Goal: Task Accomplishment & Management: Manage account settings

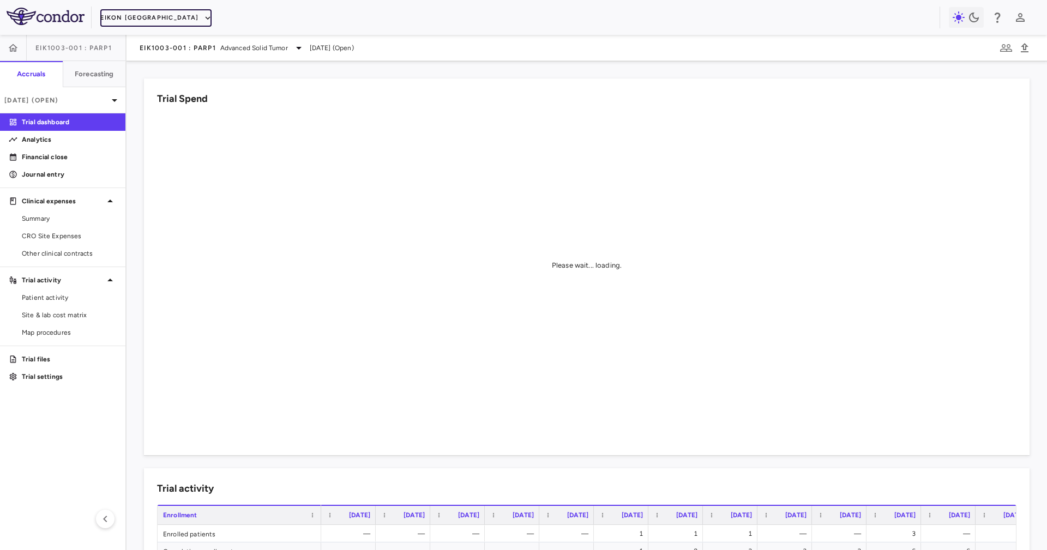
click at [129, 23] on button "Eikon [GEOGRAPHIC_DATA]" at bounding box center [155, 17] width 111 height 17
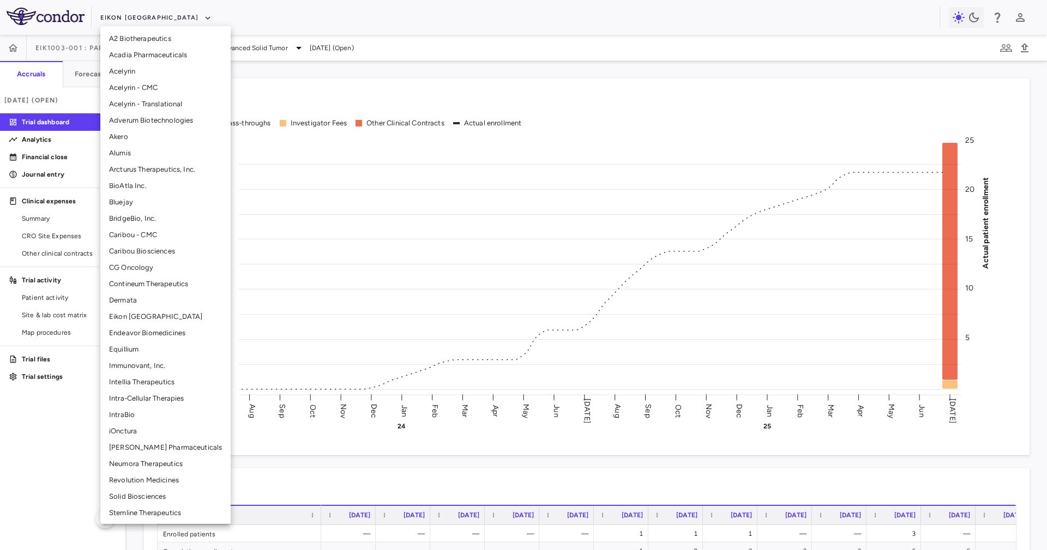
click at [157, 365] on li "Immunovant, Inc." at bounding box center [165, 366] width 130 height 16
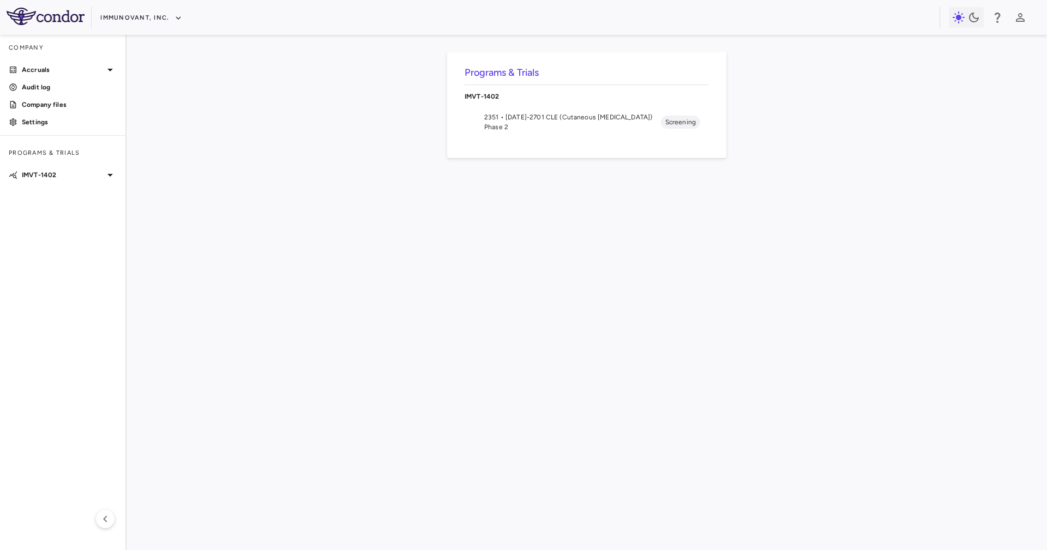
click at [536, 106] on div "IMVT-1402" at bounding box center [587, 96] width 244 height 23
click at [553, 139] on div "Programs & Trials IMVT-1402" at bounding box center [587, 292] width 886 height 480
click at [537, 110] on nav "IMVT-1402" at bounding box center [587, 96] width 244 height 32
drag, startPoint x: 525, startPoint y: 94, endPoint x: 527, endPoint y: 101, distance: 7.3
click at [525, 93] on p "IMVT-1402" at bounding box center [587, 97] width 244 height 10
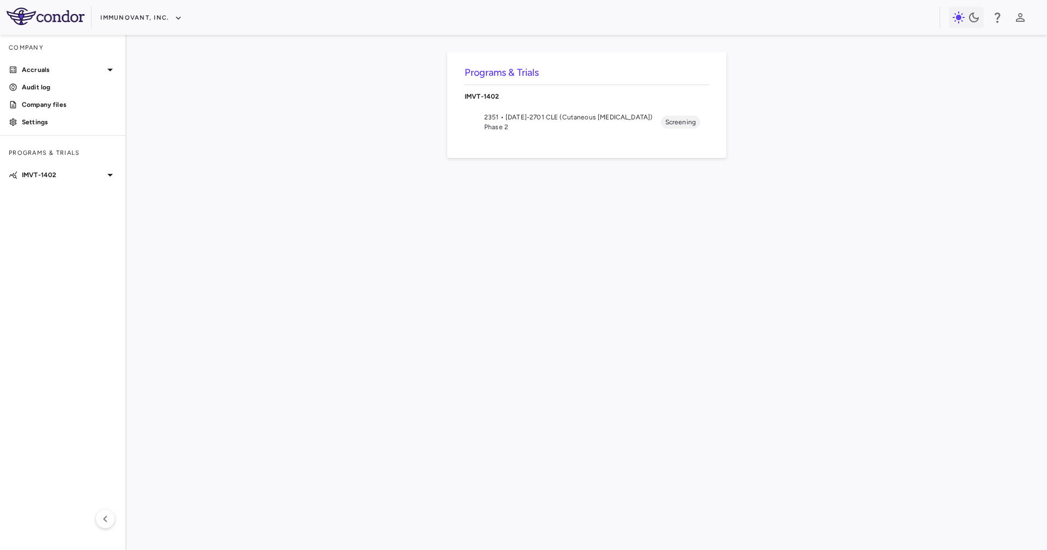
click at [531, 130] on span "Phase 2" at bounding box center [572, 127] width 177 height 10
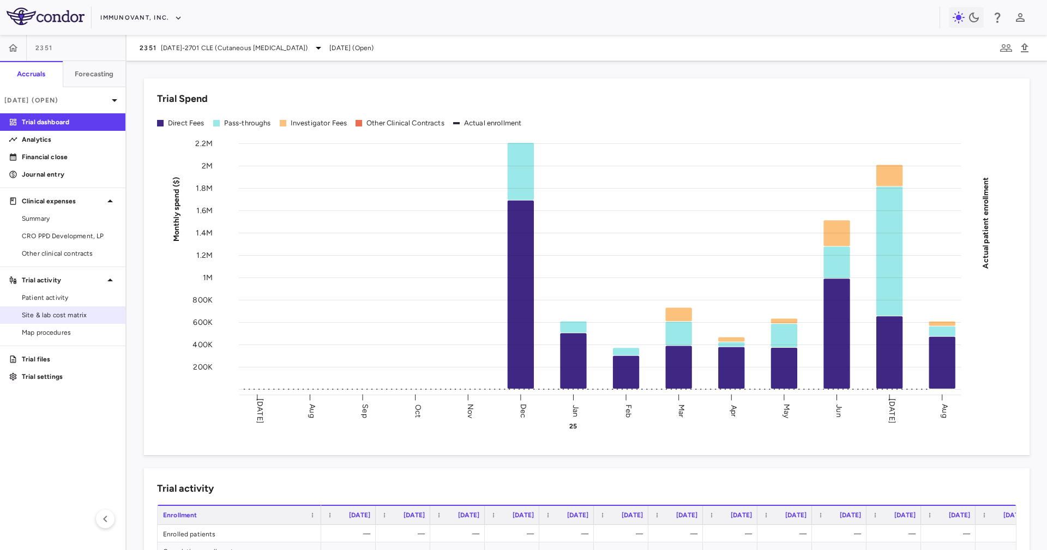
click at [56, 315] on span "Site & lab cost matrix" at bounding box center [69, 315] width 95 height 10
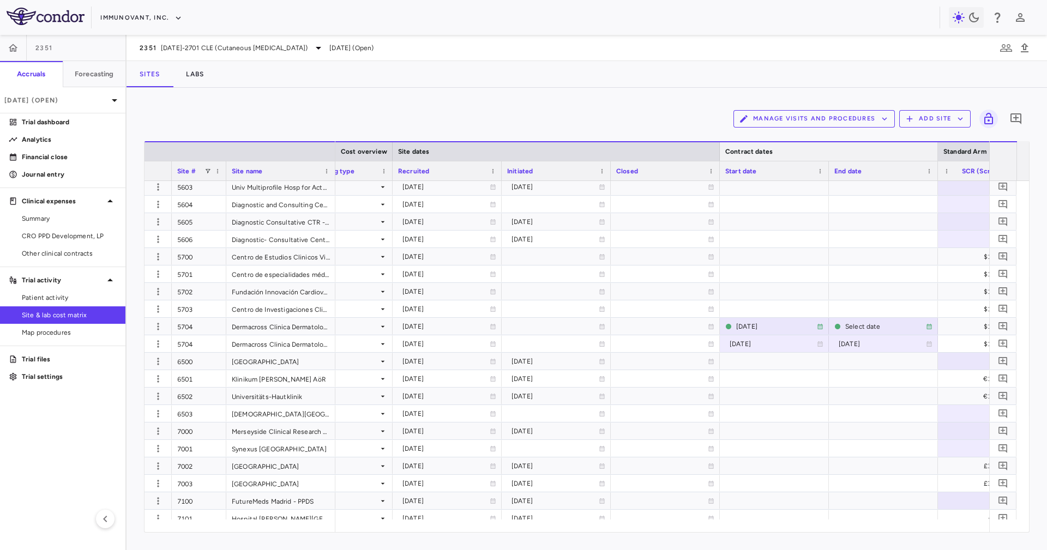
click at [721, 152] on div "Contract dates" at bounding box center [829, 151] width 218 height 20
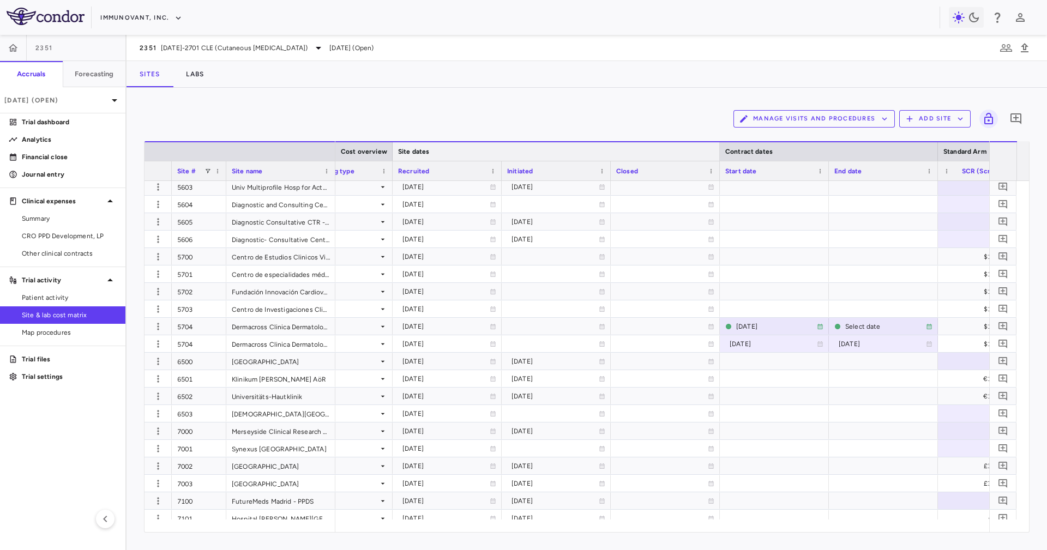
click at [719, 152] on div at bounding box center [719, 151] width 4 height 19
click at [719, 151] on div at bounding box center [719, 151] width 4 height 19
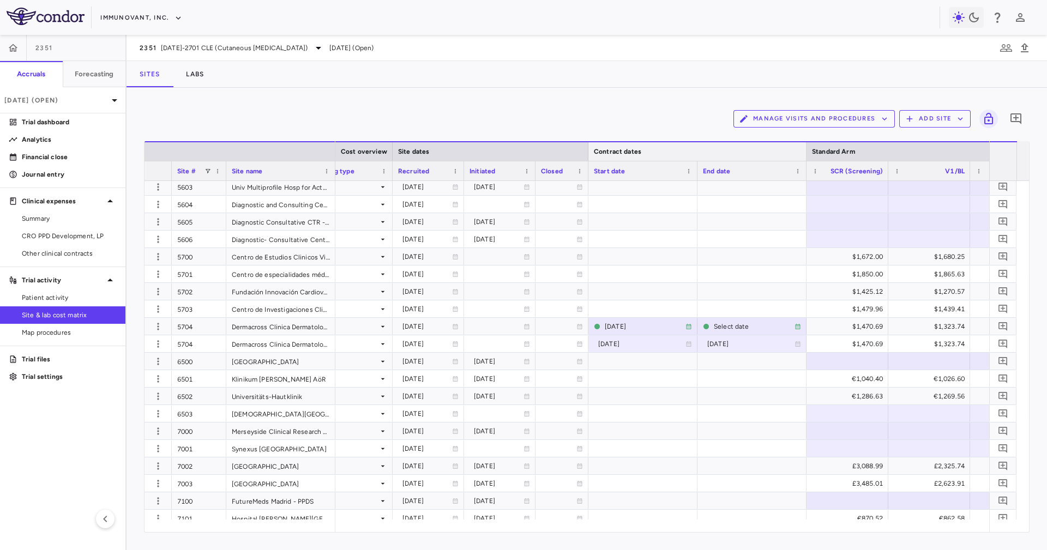
click at [805, 149] on div at bounding box center [806, 151] width 4 height 19
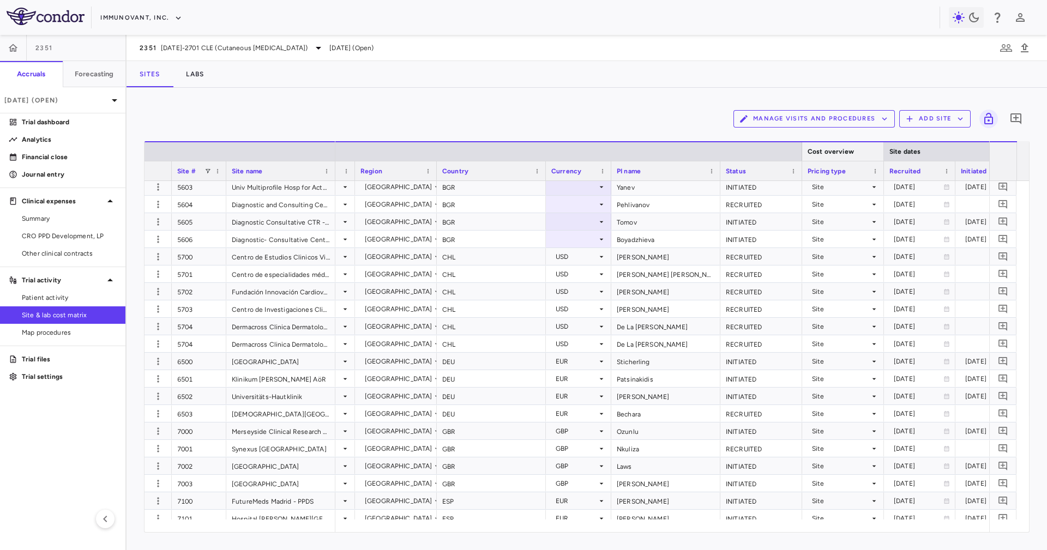
click at [886, 147] on div at bounding box center [883, 151] width 4 height 19
click at [882, 145] on div at bounding box center [884, 151] width 4 height 19
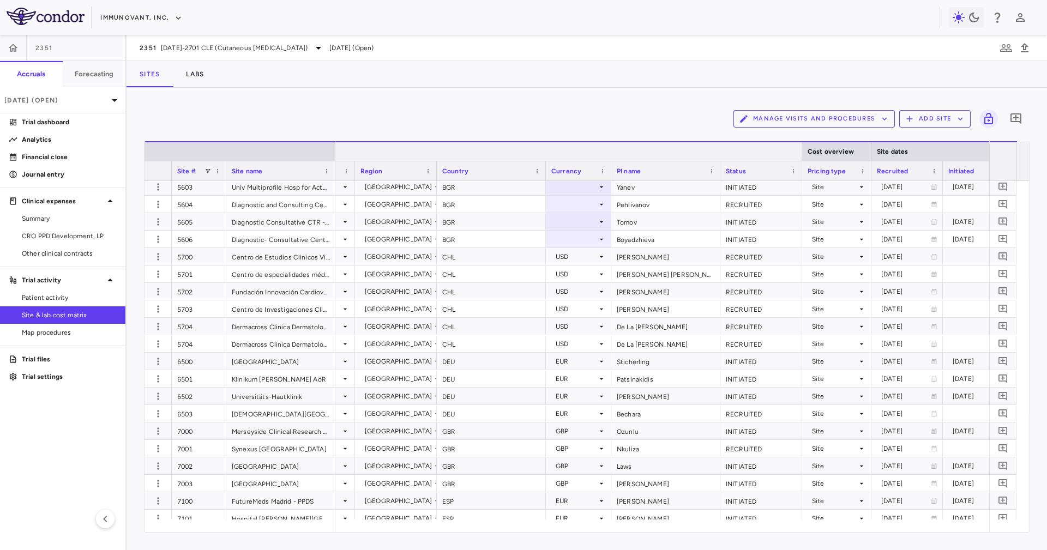
click at [801, 153] on div at bounding box center [801, 151] width 4 height 19
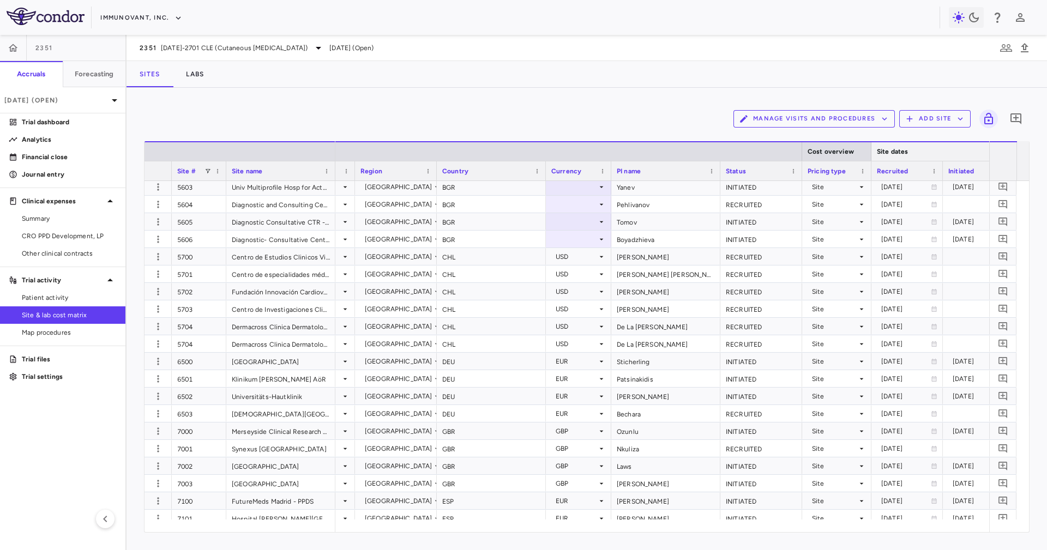
click at [877, 153] on div "Site dates" at bounding box center [969, 151] width 185 height 13
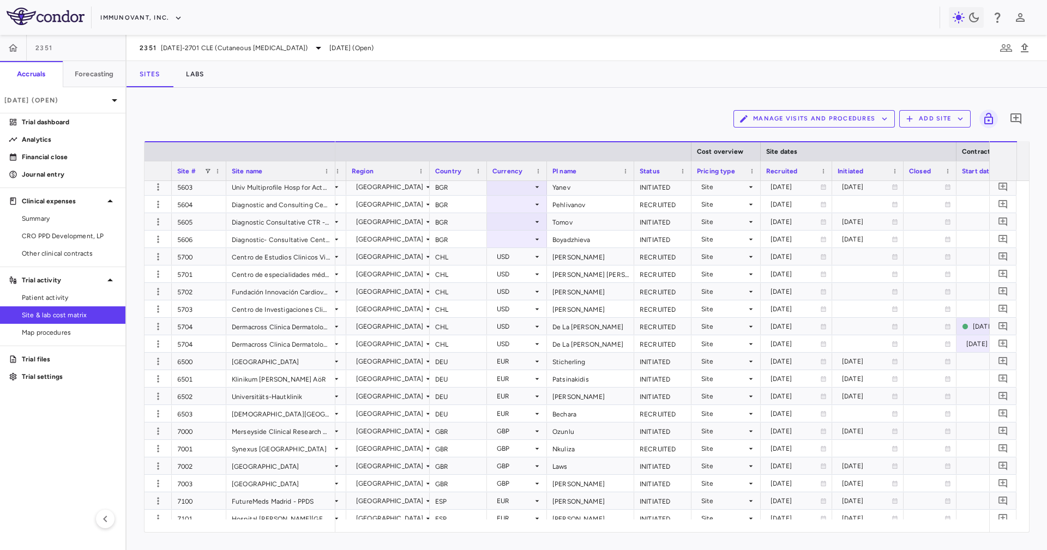
drag, startPoint x: 630, startPoint y: 19, endPoint x: 606, endPoint y: 44, distance: 34.3
click at [630, 18] on div "Immunovant, Inc." at bounding box center [519, 18] width 839 height 18
drag, startPoint x: 399, startPoint y: 519, endPoint x: 349, endPoint y: 525, distance: 49.9
click at [346, 524] on div "Site # Site name Cost overview Site dates Contract dates" at bounding box center [587, 336] width 885 height 391
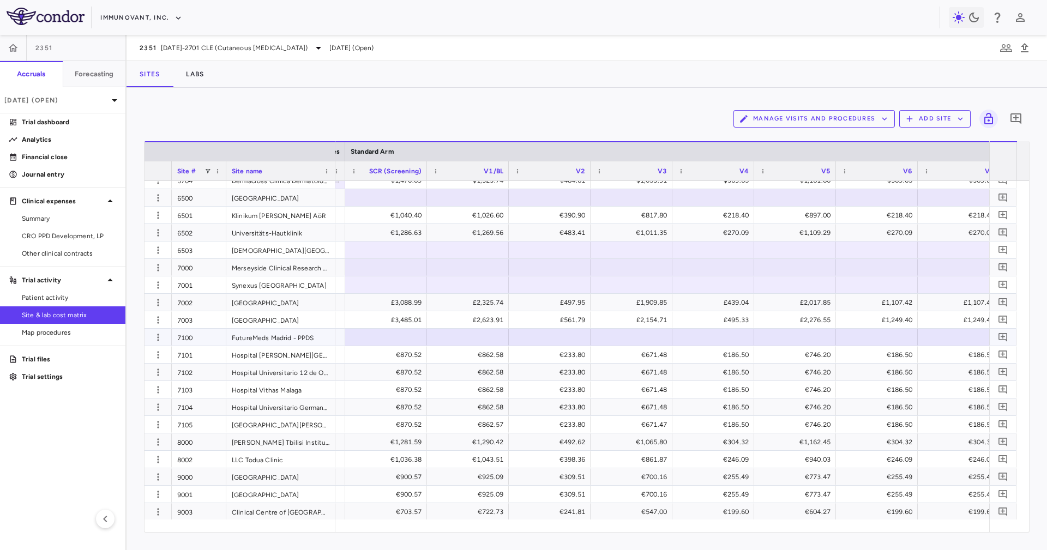
click at [189, 336] on div "7100" at bounding box center [199, 337] width 55 height 17
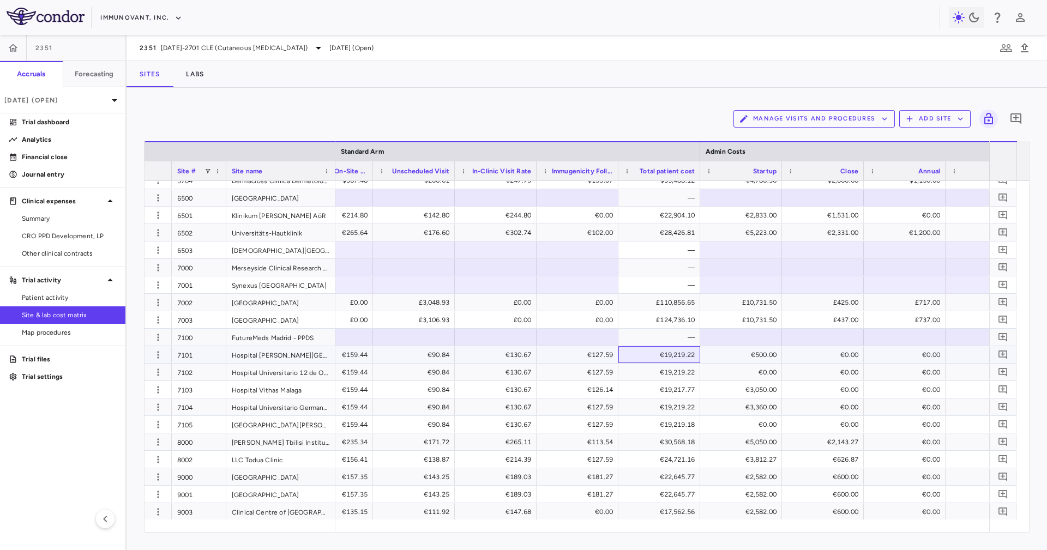
click at [681, 355] on div "€19,219.22" at bounding box center [661, 354] width 67 height 17
click at [684, 411] on div "€19,219.22" at bounding box center [661, 407] width 67 height 17
click at [657, 381] on div "€19,217.77" at bounding box center [661, 389] width 67 height 17
click at [636, 406] on div "€19,219.22" at bounding box center [661, 407] width 67 height 17
click at [648, 424] on div "€19,219.18" at bounding box center [661, 424] width 67 height 17
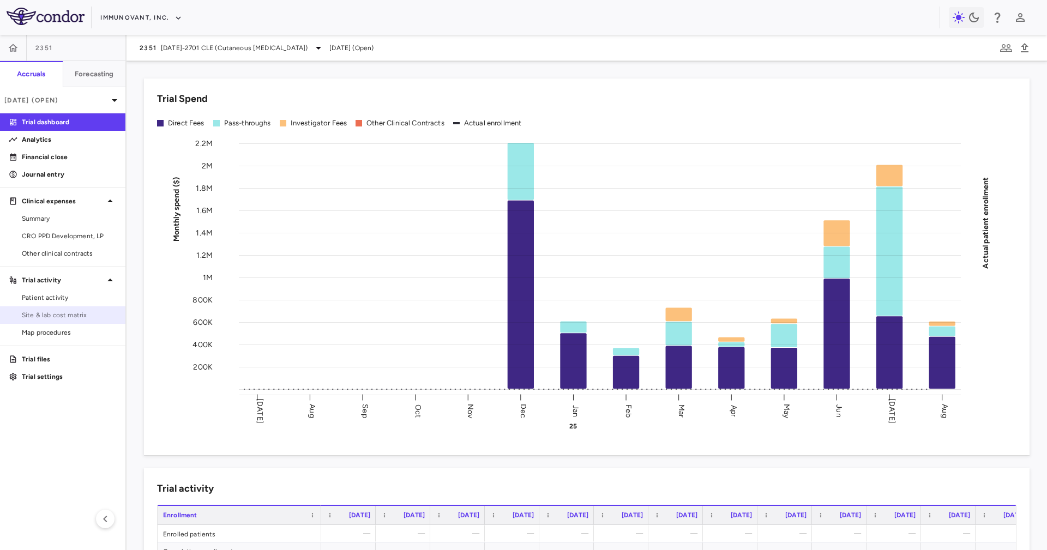
drag, startPoint x: 93, startPoint y: 315, endPoint x: 100, endPoint y: 321, distance: 8.9
click at [93, 315] on span "Site & lab cost matrix" at bounding box center [69, 315] width 95 height 10
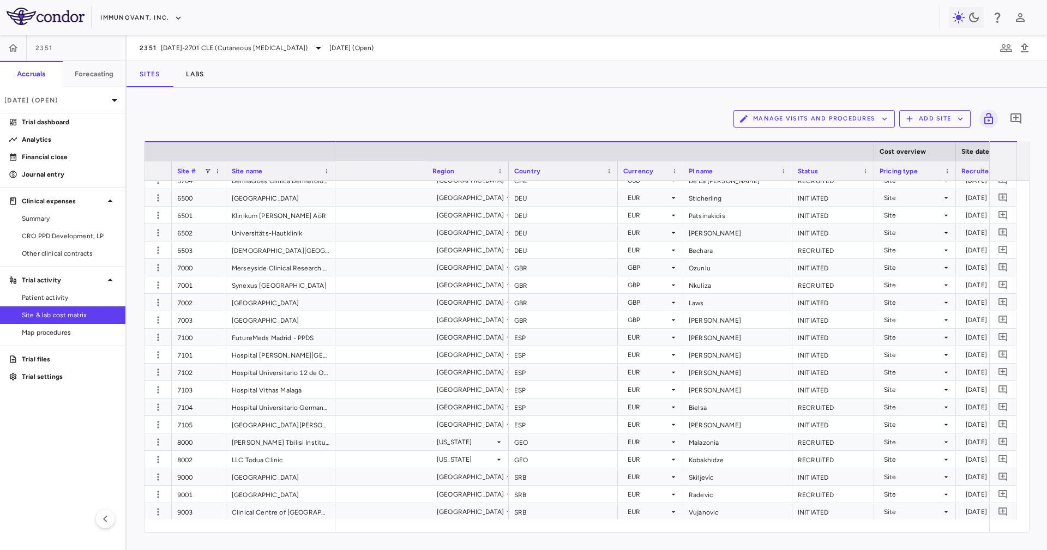
scroll to position [0, 324]
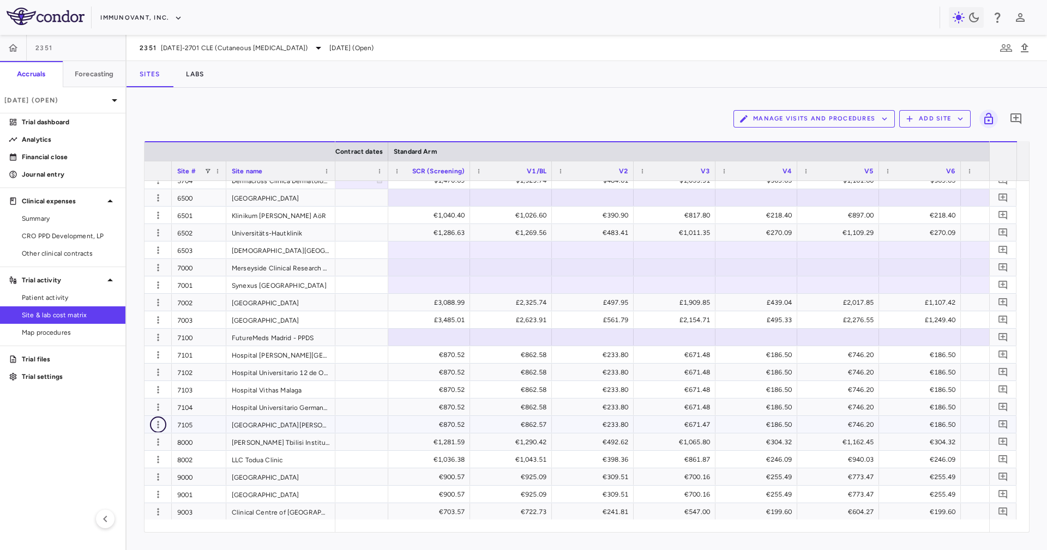
click at [157, 426] on icon "button" at bounding box center [158, 424] width 11 height 11
click at [140, 471] on div "Edit site" at bounding box center [115, 466] width 101 height 20
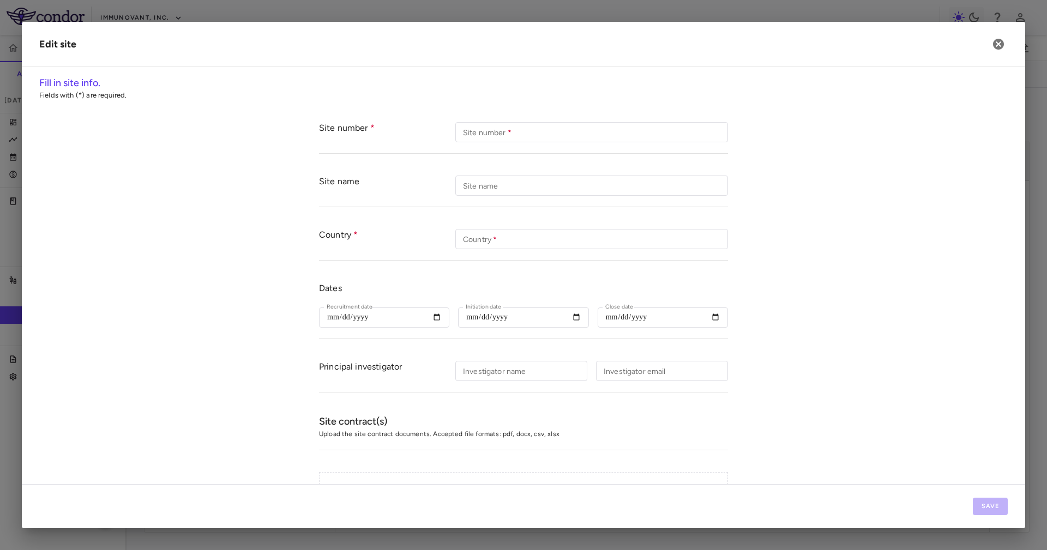
type input "****"
type input "**********"
type input "***"
type input "**********"
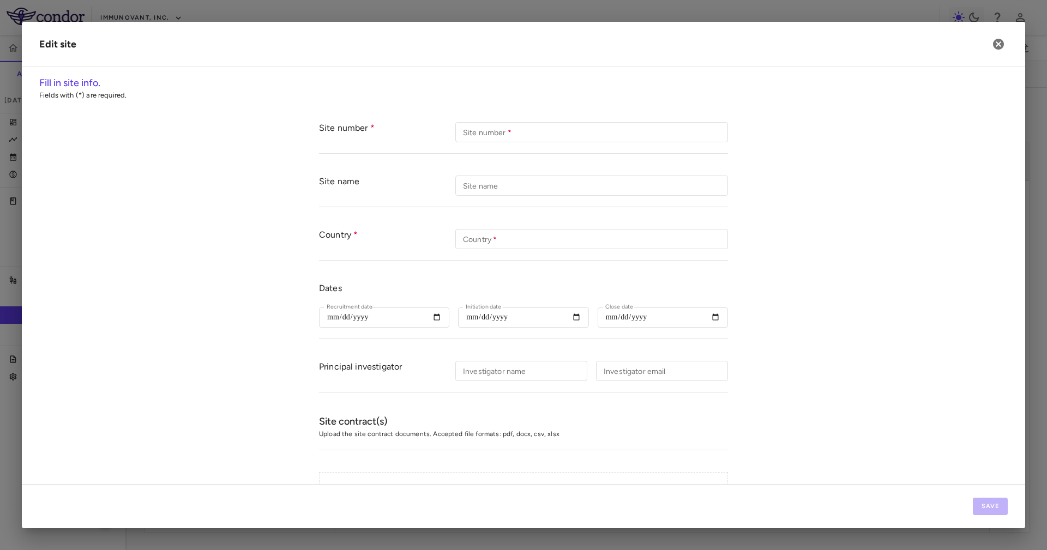
type input "**********"
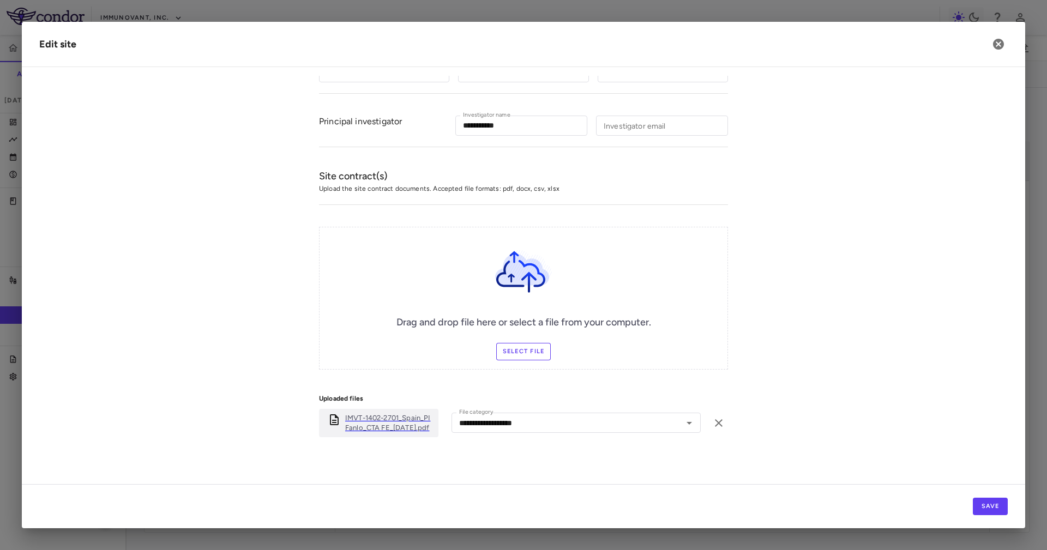
click at [537, 352] on label "Select file" at bounding box center [523, 351] width 55 height 17
click at [0, 0] on input "Select file" at bounding box center [0, 0] width 0 height 0
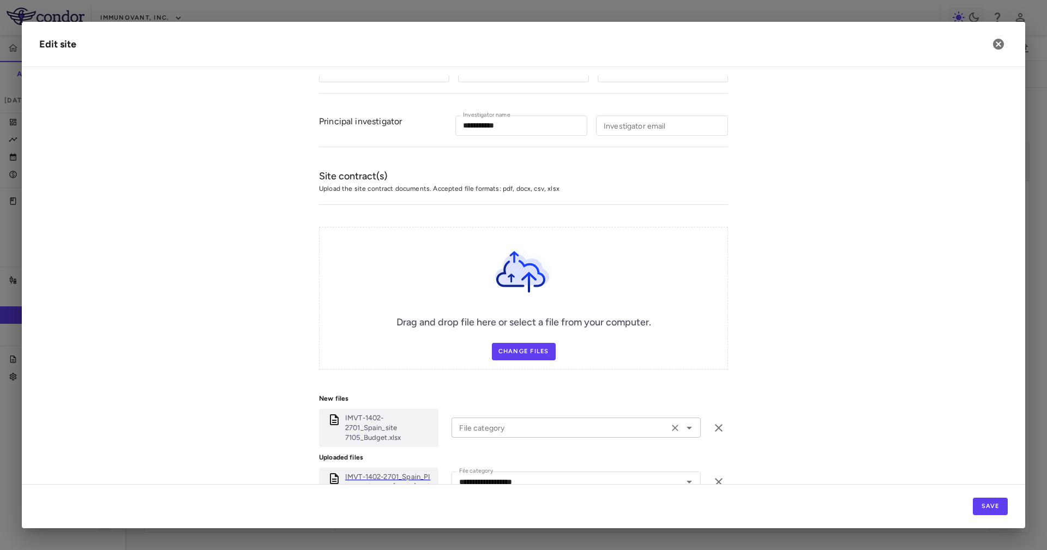
click at [507, 422] on input "File category" at bounding box center [560, 428] width 210 height 14
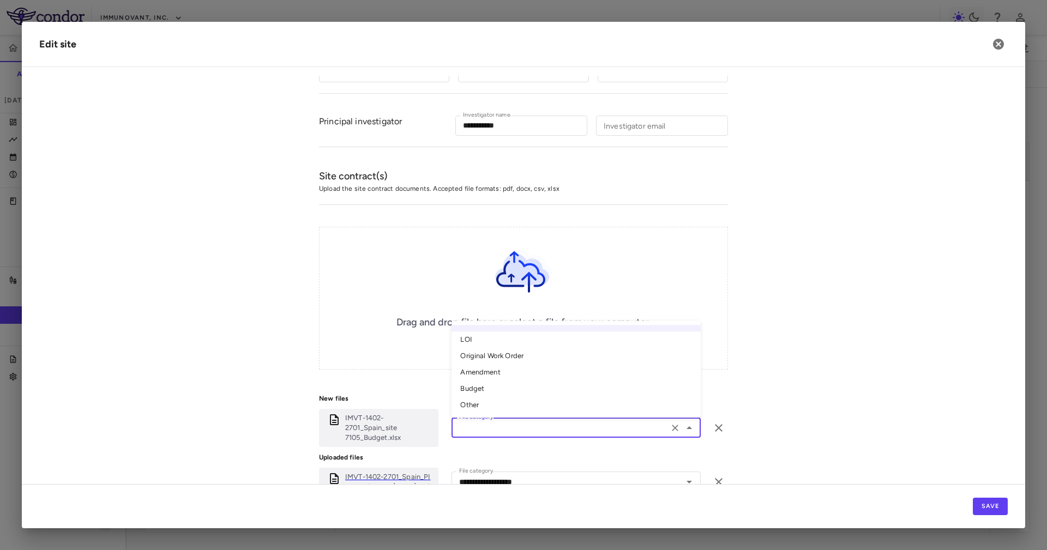
click at [547, 383] on li "Budget" at bounding box center [576, 389] width 249 height 16
type input "******"
click at [1015, 508] on div "Save" at bounding box center [523, 506] width 1003 height 44
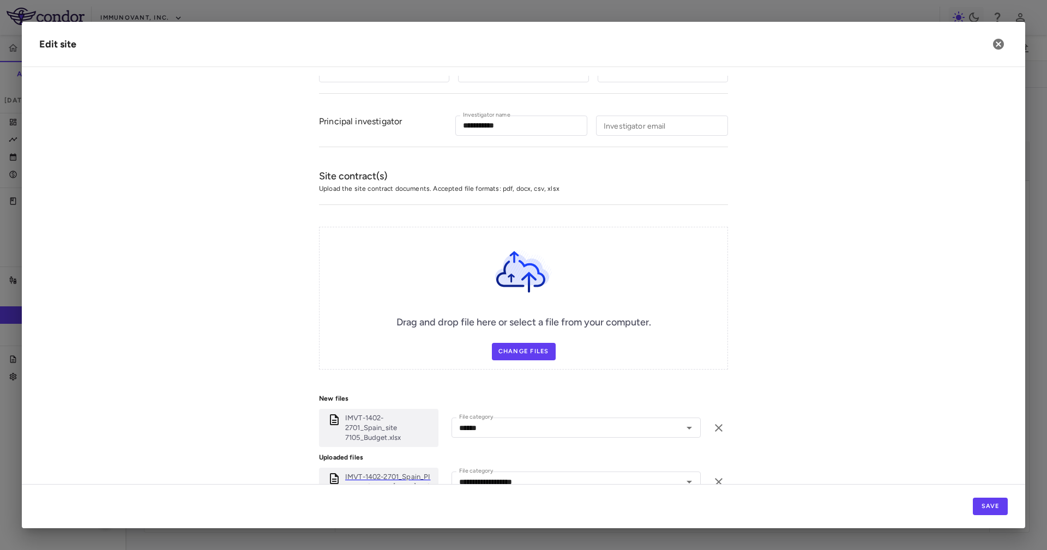
click at [964, 503] on div "Save" at bounding box center [523, 506] width 1003 height 44
click at [973, 503] on button "Save" at bounding box center [990, 506] width 35 height 17
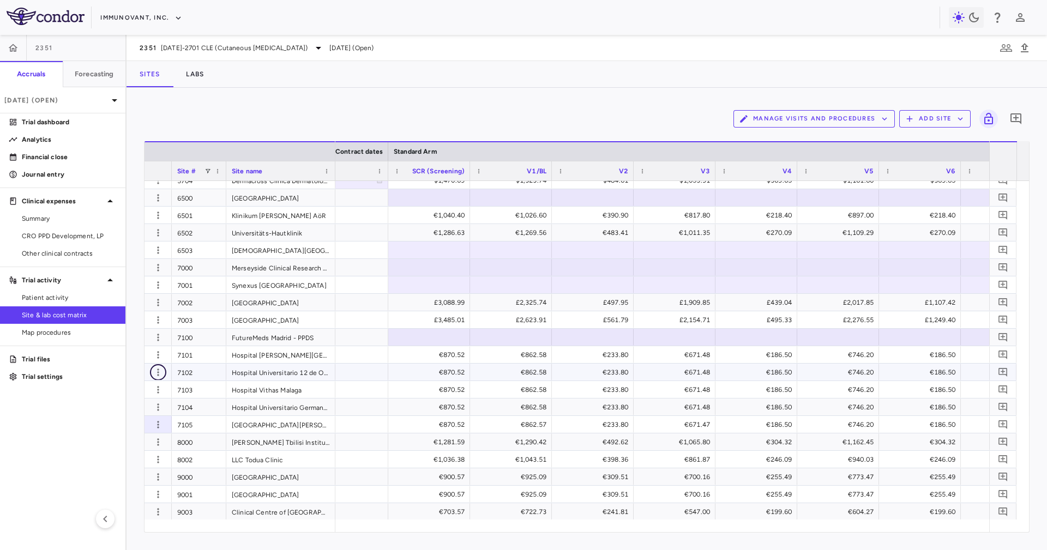
click at [159, 374] on icon "button" at bounding box center [158, 372] width 11 height 11
click at [153, 414] on div "Edit site" at bounding box center [115, 414] width 101 height 20
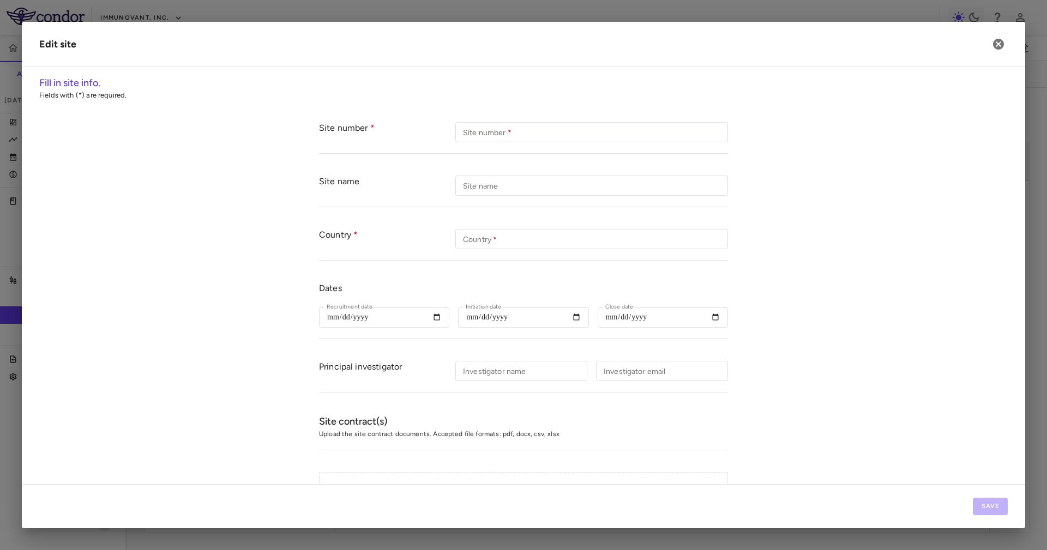
type input "****"
type input "**********"
type input "***"
type input "**********"
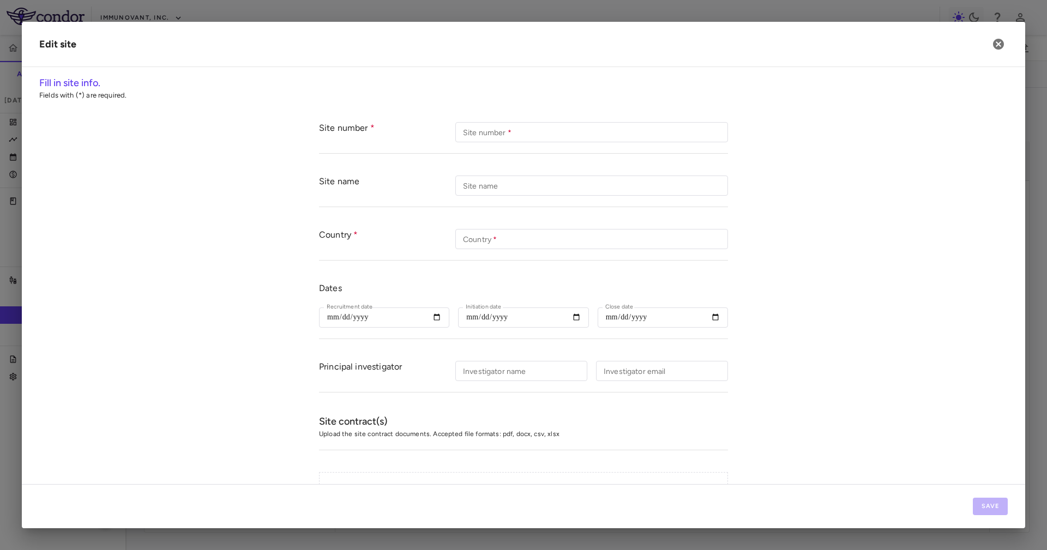
type input "**********"
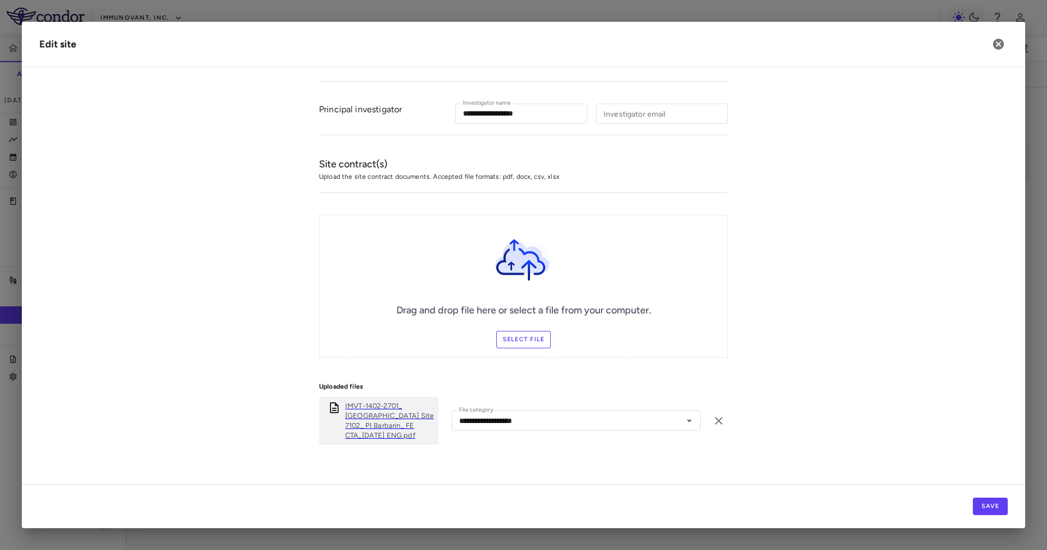
click at [534, 338] on label "Select file" at bounding box center [523, 339] width 55 height 17
click at [0, 0] on input "Select file" at bounding box center [0, 0] width 0 height 0
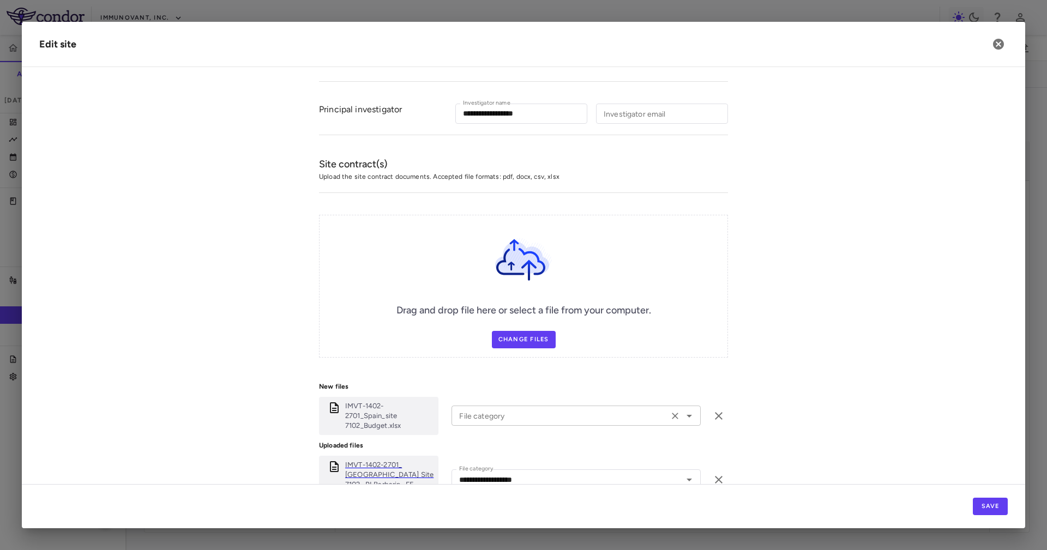
drag, startPoint x: 507, startPoint y: 425, endPoint x: 507, endPoint y: 416, distance: 9.8
click at [506, 425] on div "IMVT-1402-2701_Spain_site 7102_Budget.xlsx File category File category" at bounding box center [523, 416] width 409 height 38
click at [507, 414] on input "File category" at bounding box center [560, 416] width 210 height 14
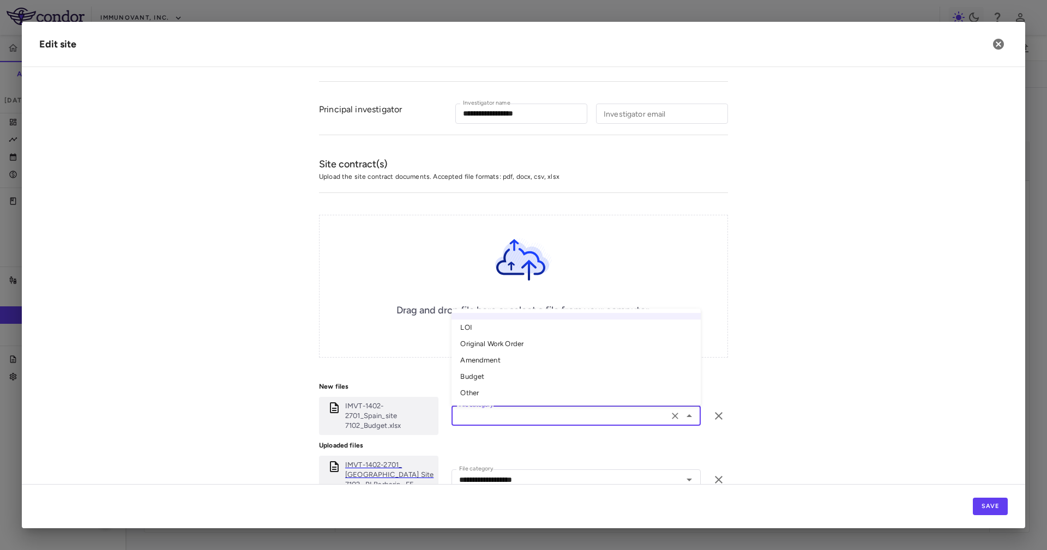
drag, startPoint x: 509, startPoint y: 366, endPoint x: 512, endPoint y: 378, distance: 12.3
click at [512, 378] on ul "LOI Original Work Order Amendment Budget Other" at bounding box center [576, 357] width 249 height 97
click at [512, 378] on li "Budget" at bounding box center [576, 377] width 249 height 16
type input "******"
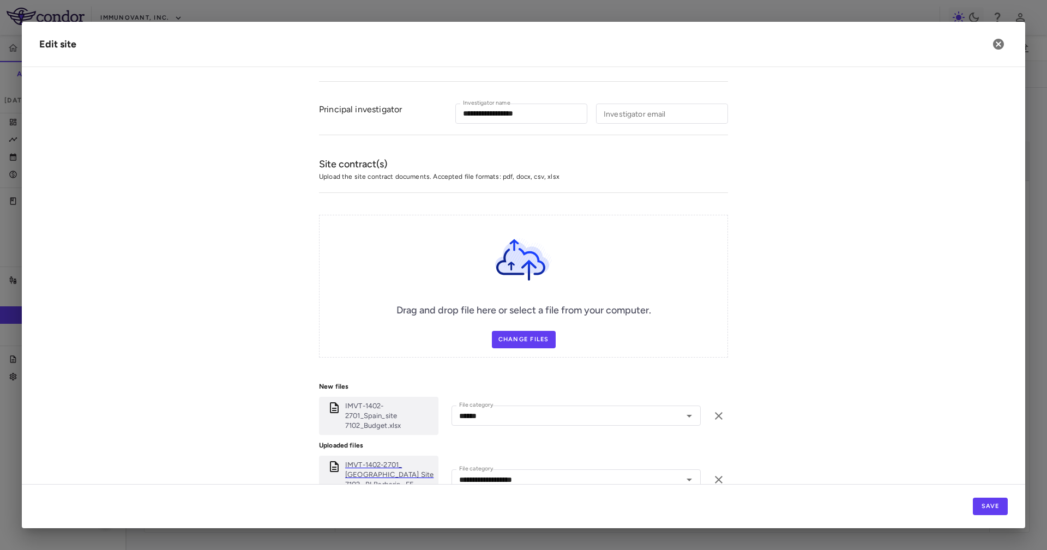
click at [786, 452] on form "**********" at bounding box center [523, 192] width 969 height 677
click at [972, 507] on div "Save" at bounding box center [523, 506] width 1003 height 44
click at [978, 504] on button "Save" at bounding box center [990, 506] width 35 height 17
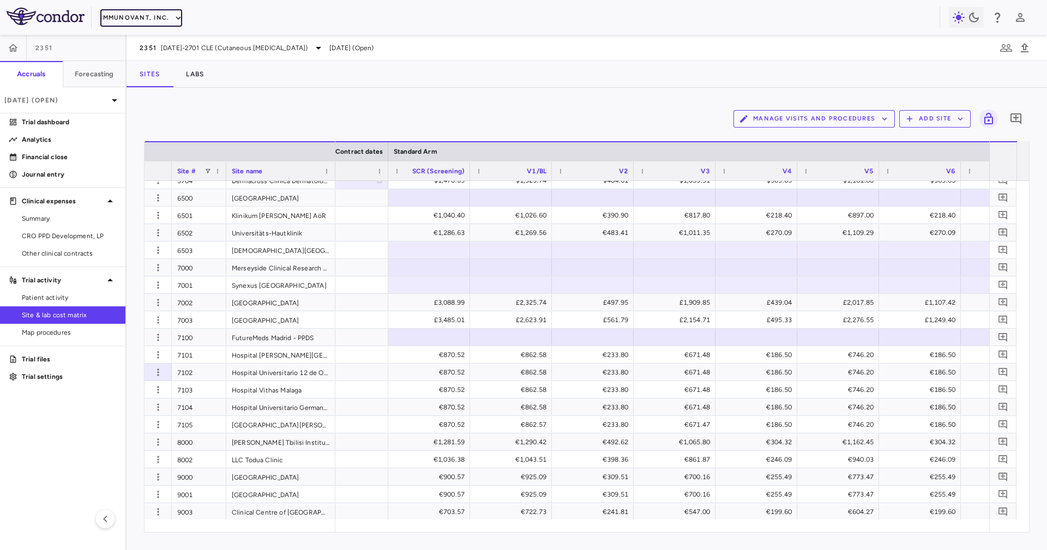
click at [144, 26] on button "Immunovant, Inc." at bounding box center [141, 17] width 82 height 17
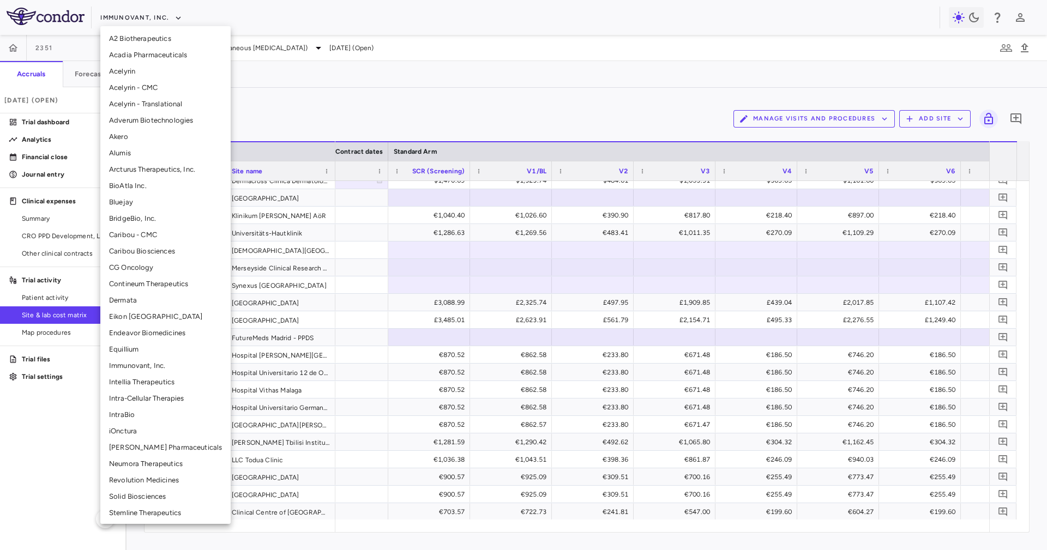
click at [160, 319] on li "Eikon [GEOGRAPHIC_DATA]" at bounding box center [165, 317] width 130 height 16
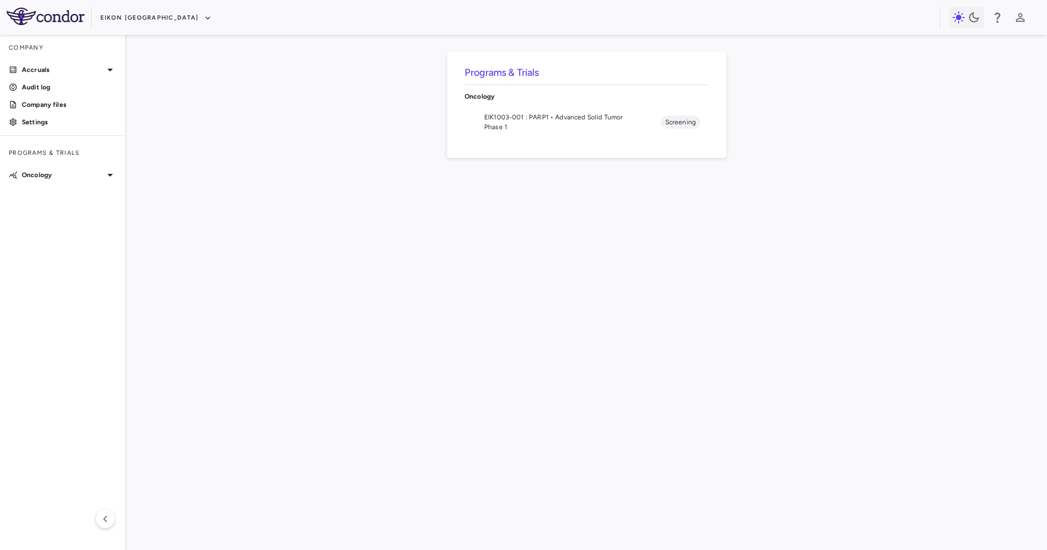
click at [576, 121] on span "EIK1003-001 : PARP1 • Advanced Solid Tumor" at bounding box center [572, 117] width 177 height 10
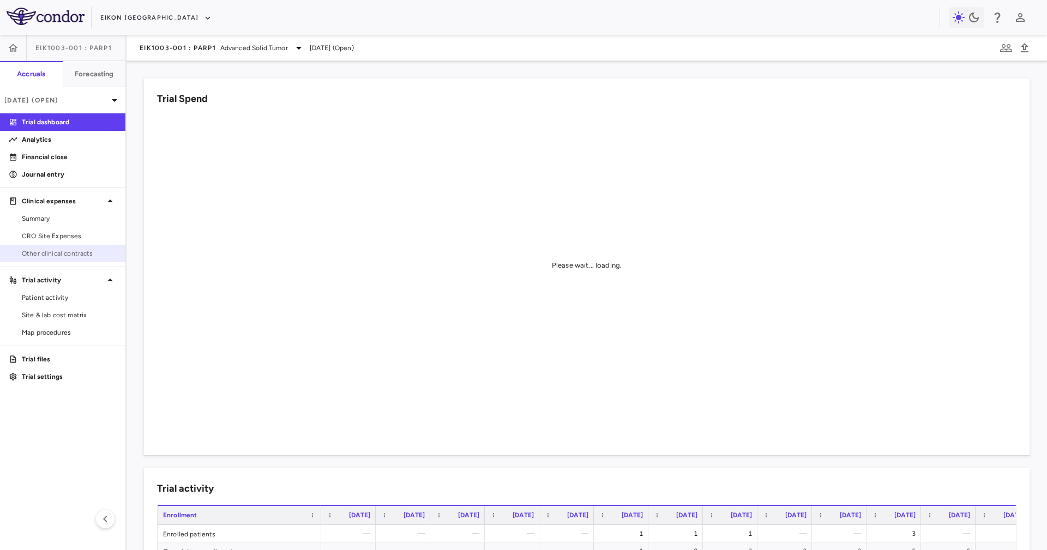
click at [97, 250] on span "Other clinical contracts" at bounding box center [69, 254] width 95 height 10
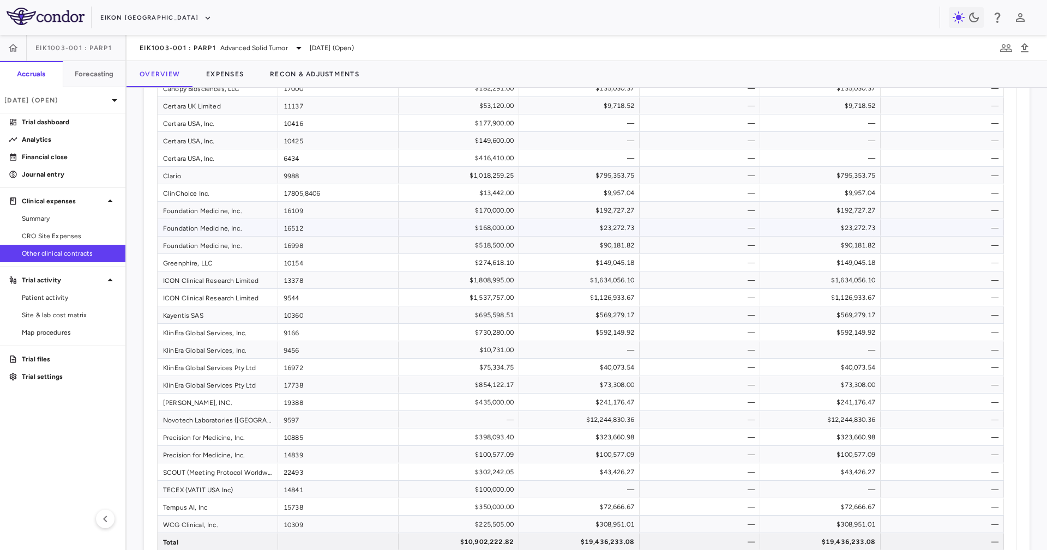
scroll to position [164, 0]
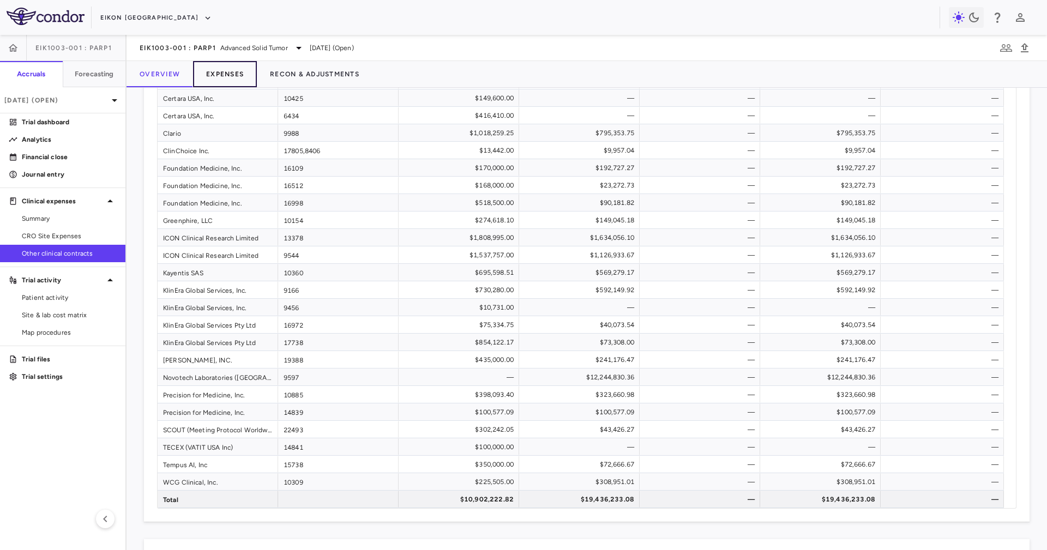
click at [224, 85] on button "Expenses" at bounding box center [225, 74] width 64 height 26
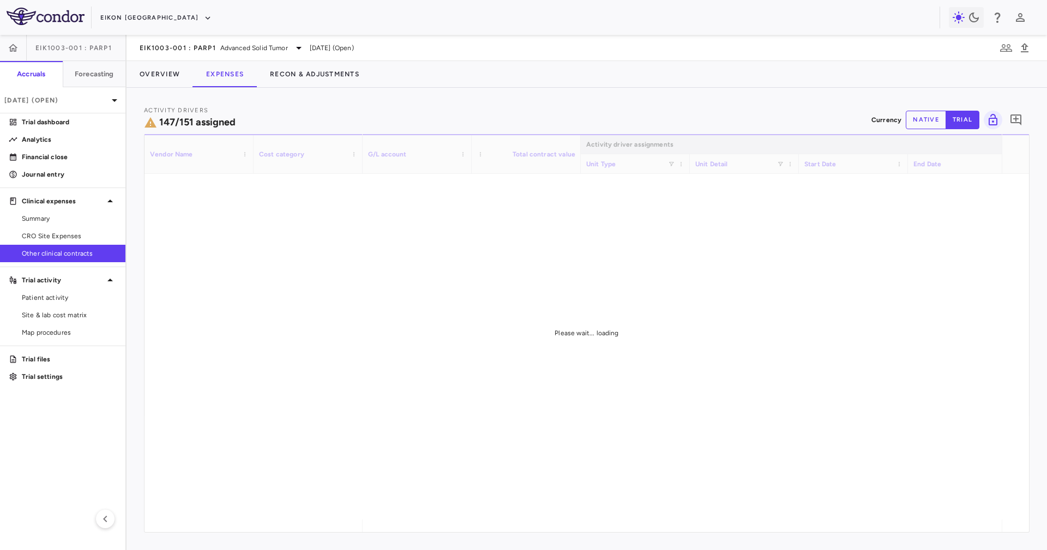
click at [532, 124] on div "Activity Drivers 147/151 assigned Currency native trial 0" at bounding box center [587, 119] width 886 height 29
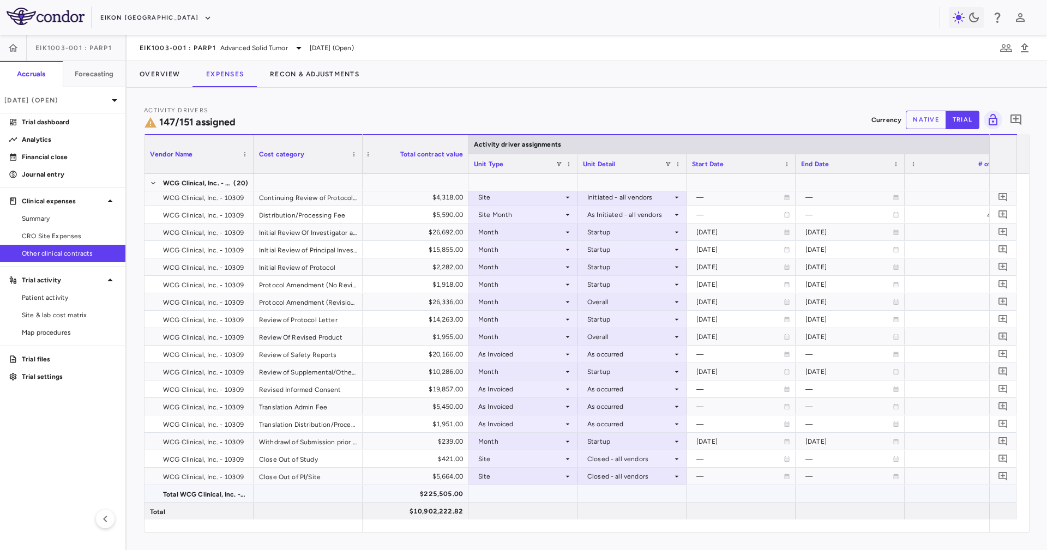
scroll to position [3256, 0]
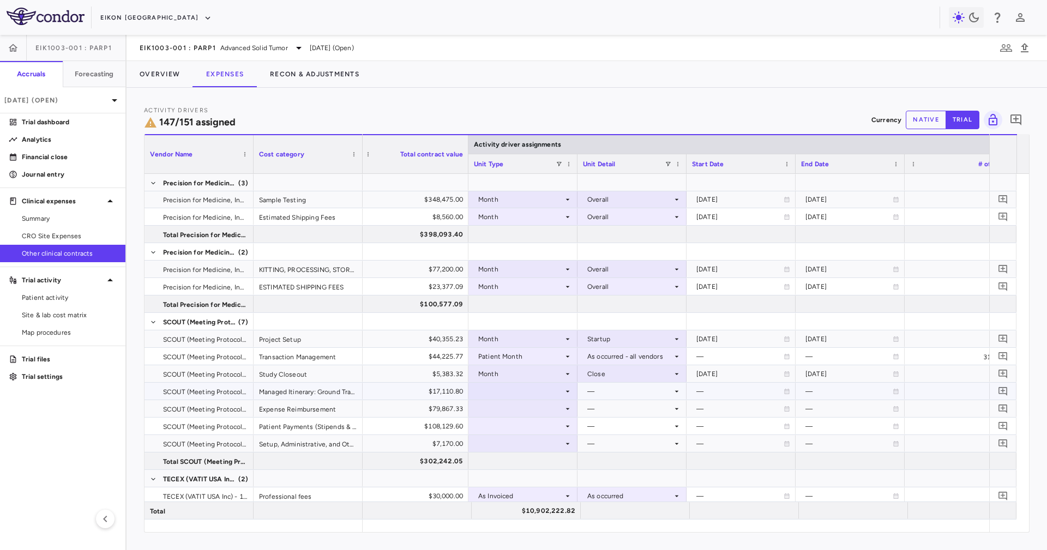
click at [438, 393] on div "$17,110.80" at bounding box center [416, 391] width 94 height 17
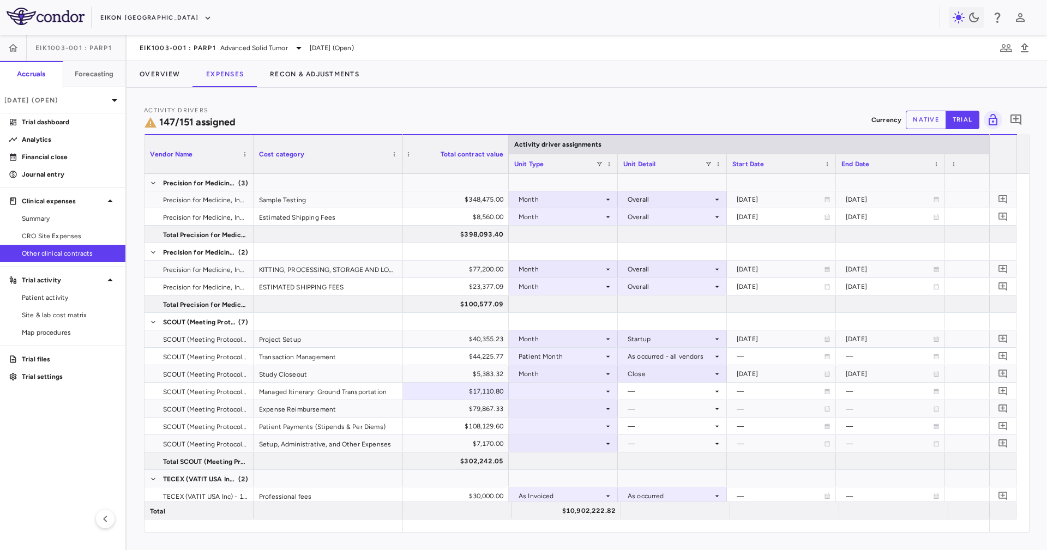
drag, startPoint x: 360, startPoint y: 140, endPoint x: 401, endPoint y: 173, distance: 52.6
click at [401, 173] on div "Vendor Name Cost category Activity driver assignments G/L account" at bounding box center [587, 333] width 885 height 398
click at [564, 393] on div at bounding box center [563, 391] width 98 height 16
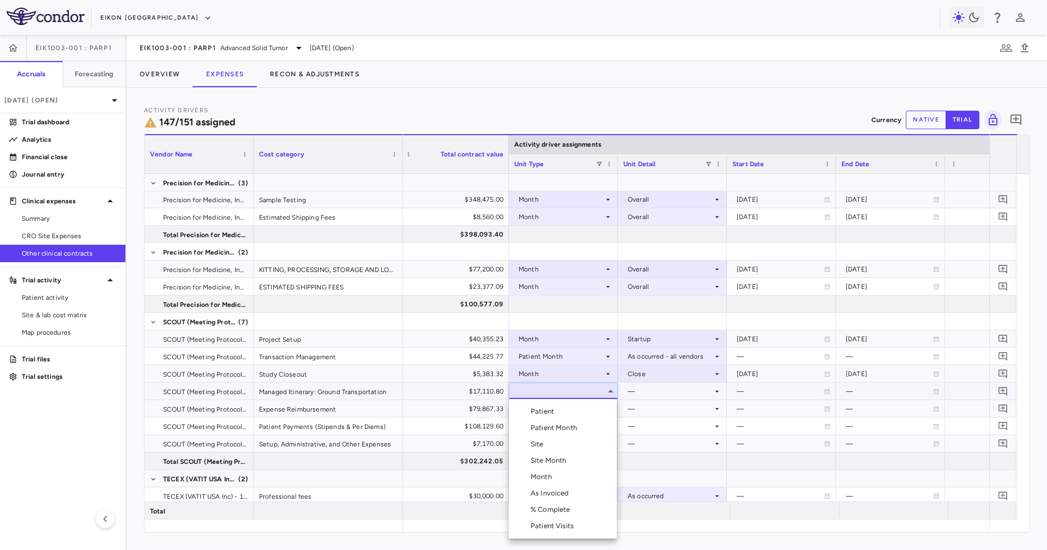
drag, startPoint x: 581, startPoint y: 414, endPoint x: 617, endPoint y: 400, distance: 38.5
click at [581, 414] on li "Patient" at bounding box center [563, 412] width 108 height 16
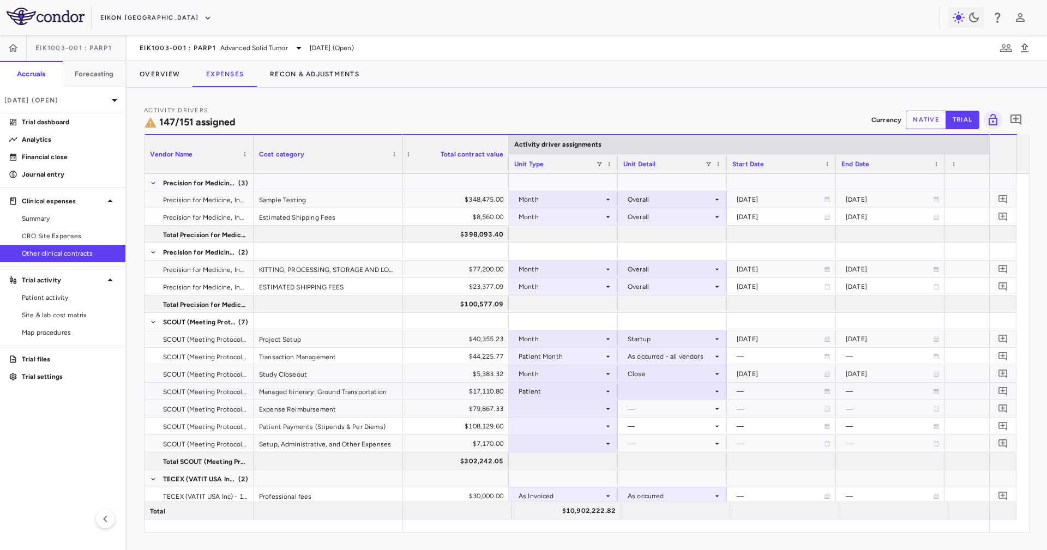
click at [635, 395] on div at bounding box center [672, 391] width 98 height 16
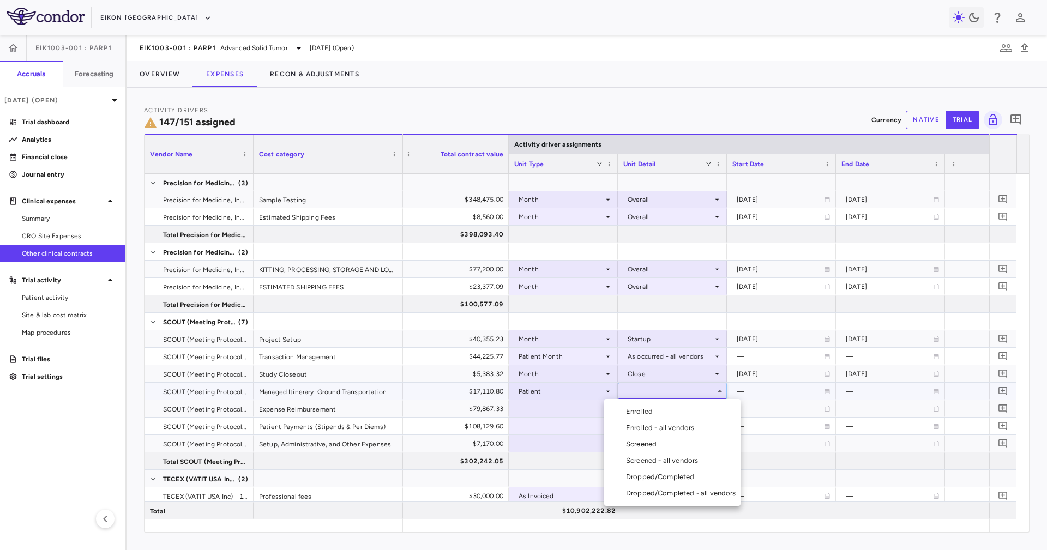
click at [573, 390] on div at bounding box center [523, 275] width 1047 height 550
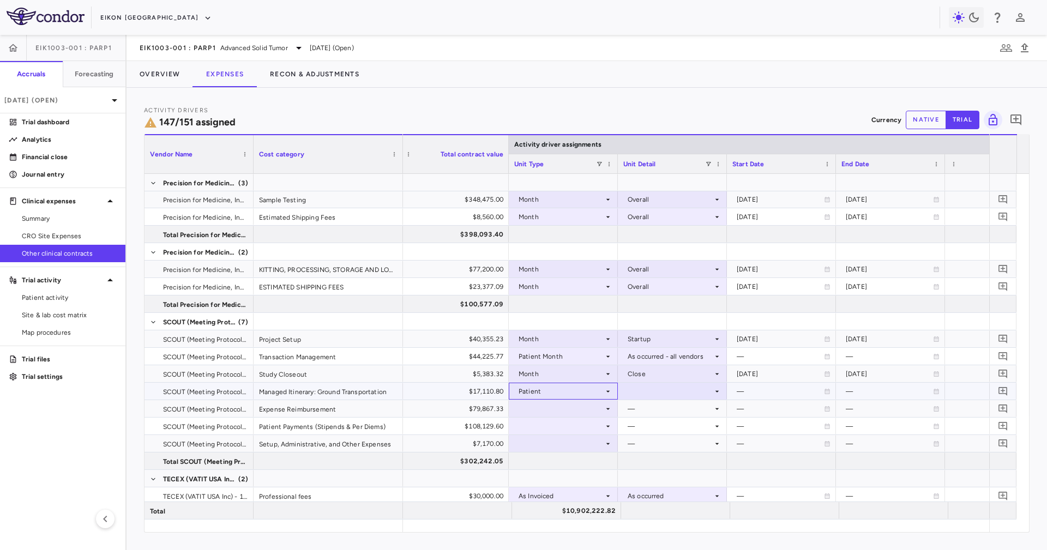
click at [573, 393] on div "Patient" at bounding box center [561, 391] width 85 height 17
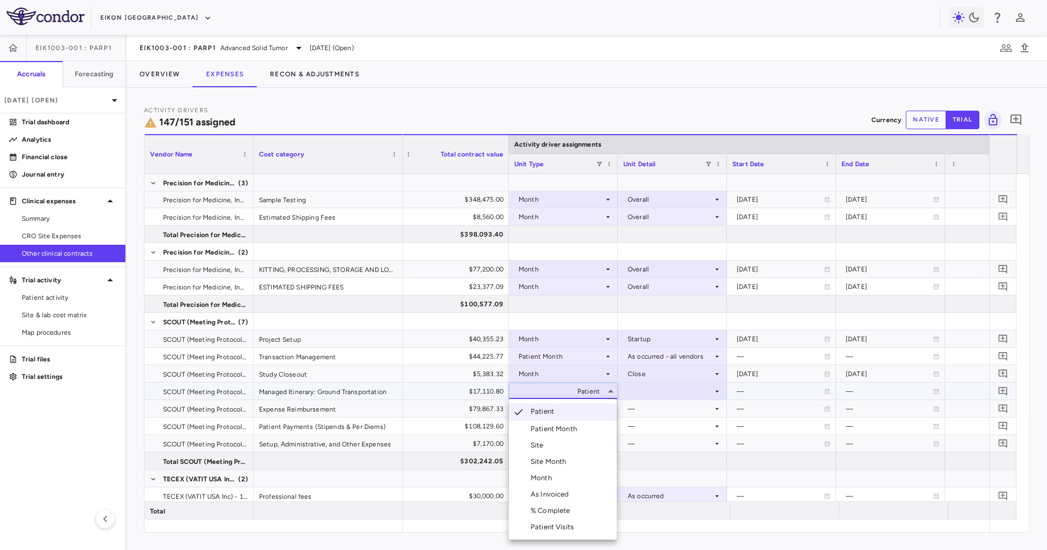
click at [594, 430] on li "Patient Month" at bounding box center [563, 429] width 108 height 16
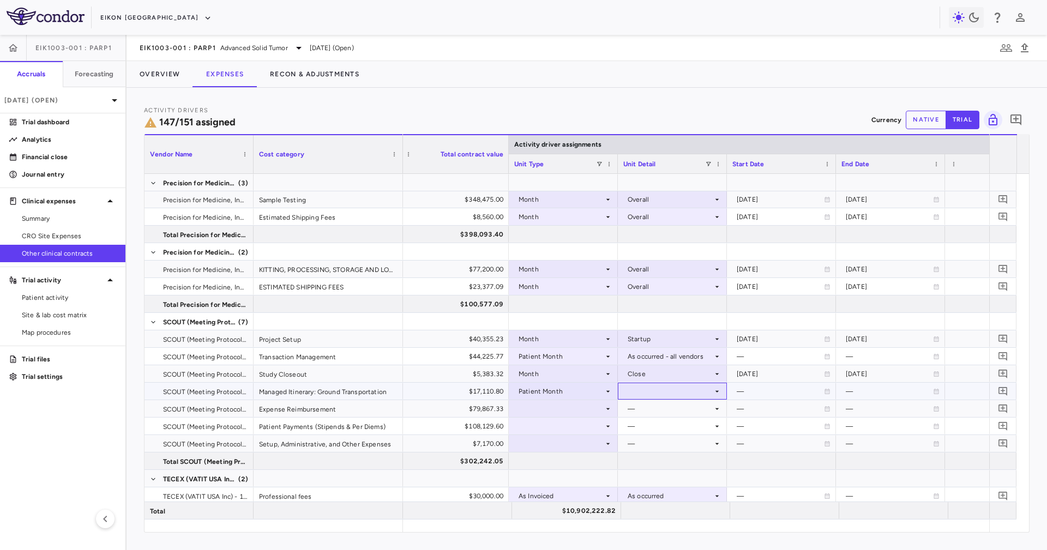
click at [642, 399] on div at bounding box center [672, 391] width 98 height 16
drag, startPoint x: 645, startPoint y: 409, endPoint x: 646, endPoint y: 430, distance: 20.8
click at [646, 430] on ul "Select As occurred As occurred - all vendors" at bounding box center [672, 419] width 108 height 41
click at [646, 430] on div "As occurred - all vendors" at bounding box center [682, 428] width 85 height 10
click at [701, 419] on div "—" at bounding box center [670, 426] width 85 height 17
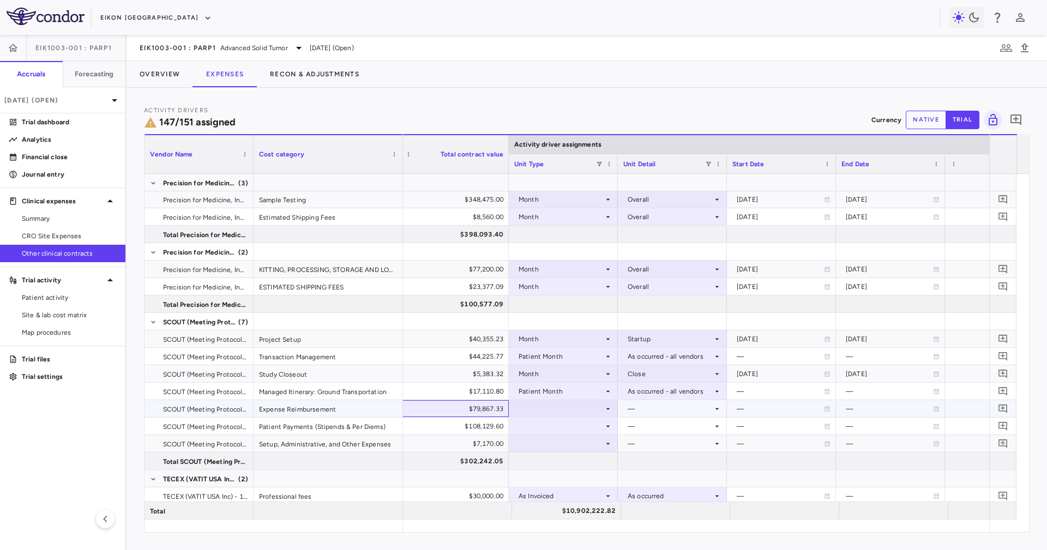
click at [446, 402] on div "$79,867.33" at bounding box center [457, 408] width 94 height 17
click at [546, 447] on div at bounding box center [563, 444] width 98 height 16
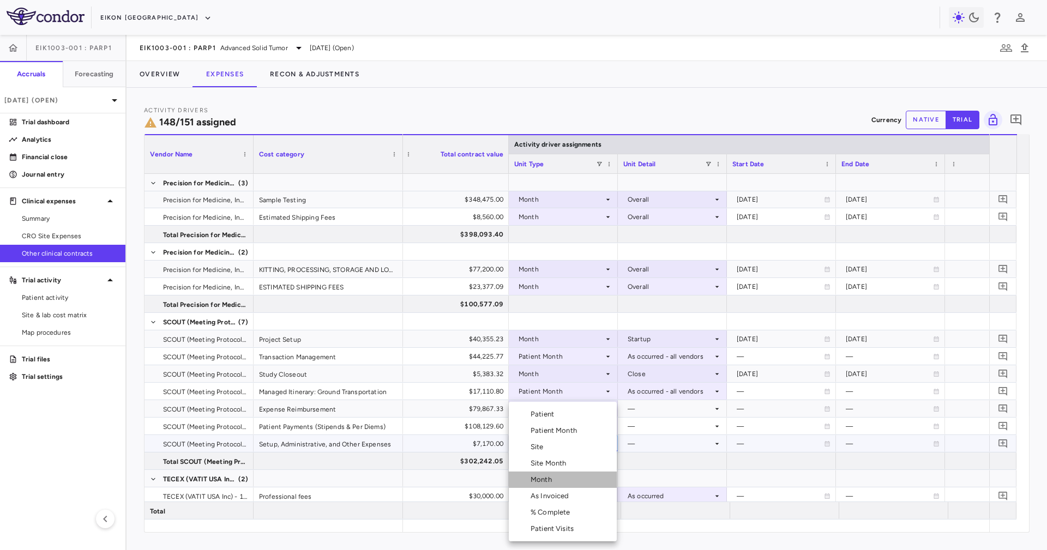
click at [559, 483] on li "Month" at bounding box center [563, 480] width 108 height 16
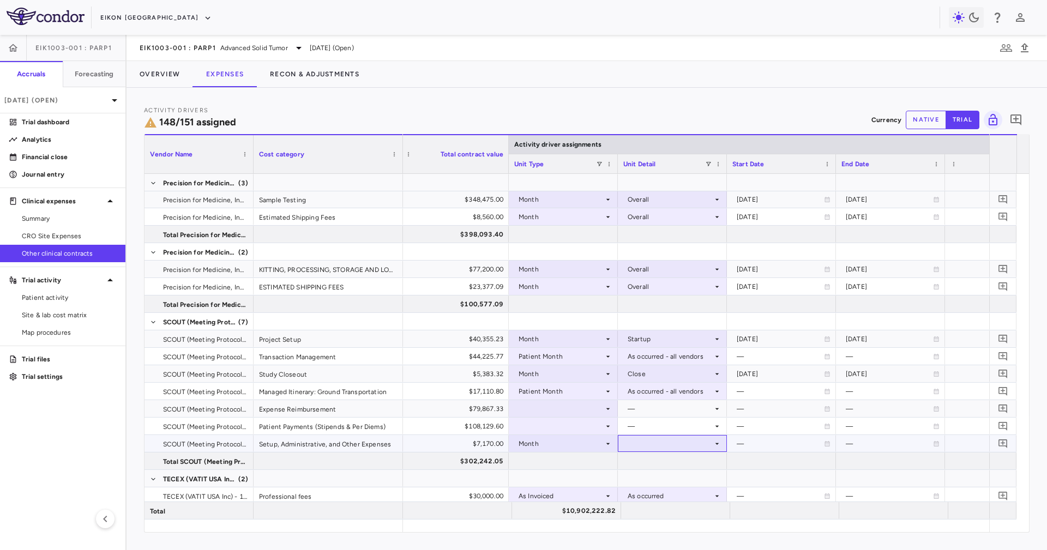
click at [654, 446] on div at bounding box center [672, 444] width 98 height 16
click at [659, 458] on li "Startup" at bounding box center [672, 463] width 108 height 16
click at [494, 429] on div "$108,129.60" at bounding box center [457, 426] width 94 height 17
click at [549, 424] on div at bounding box center [563, 426] width 98 height 16
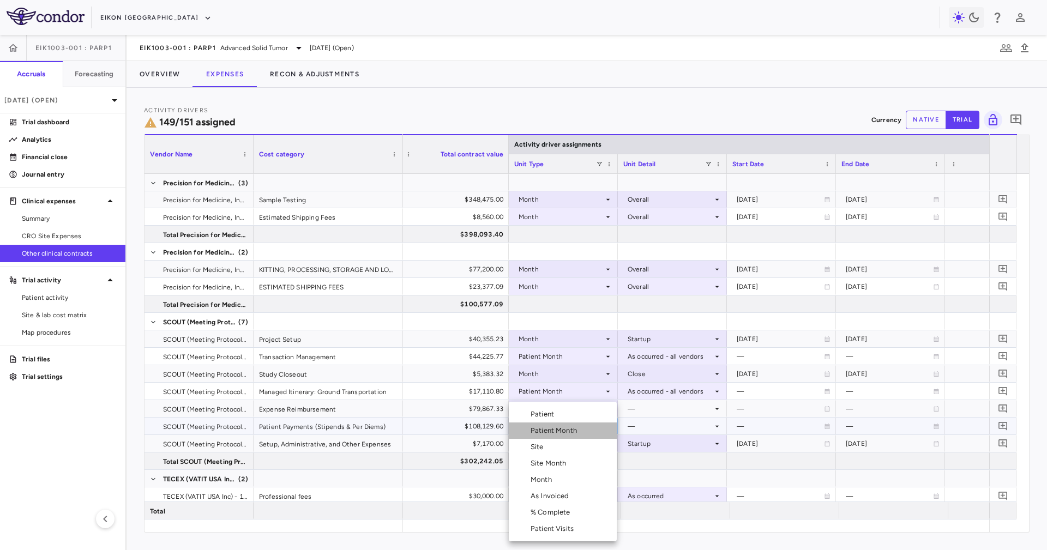
click at [588, 431] on li "Patient Month" at bounding box center [563, 431] width 108 height 16
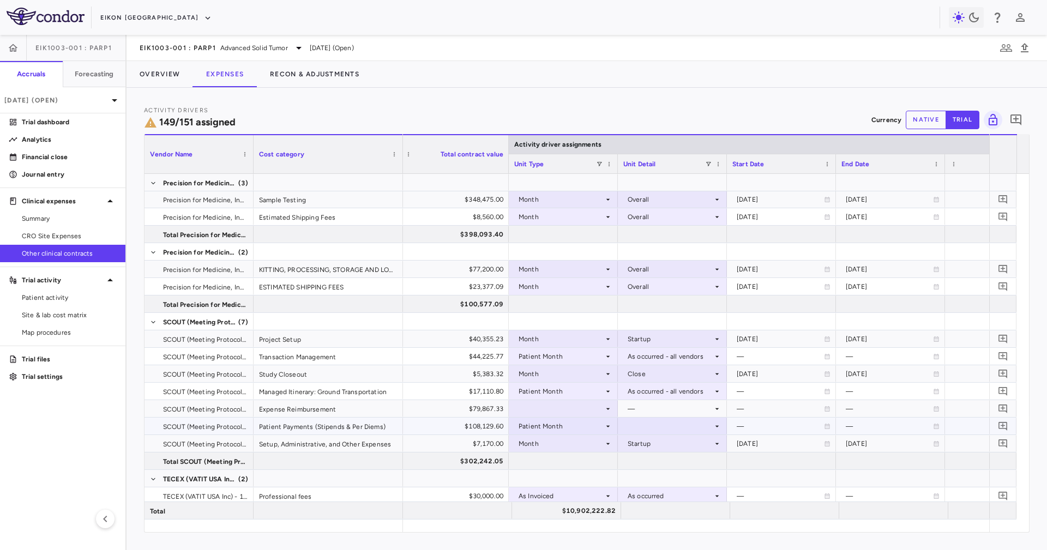
click at [634, 434] on div at bounding box center [672, 426] width 109 height 17
click at [637, 448] on div "As occurred" at bounding box center [650, 447] width 65 height 10
click at [648, 426] on div "As occurred" at bounding box center [670, 426] width 85 height 17
click at [658, 460] on div "As occurred - all vendors" at bounding box center [682, 464] width 85 height 10
click at [492, 415] on div "$79,867.33" at bounding box center [457, 408] width 94 height 17
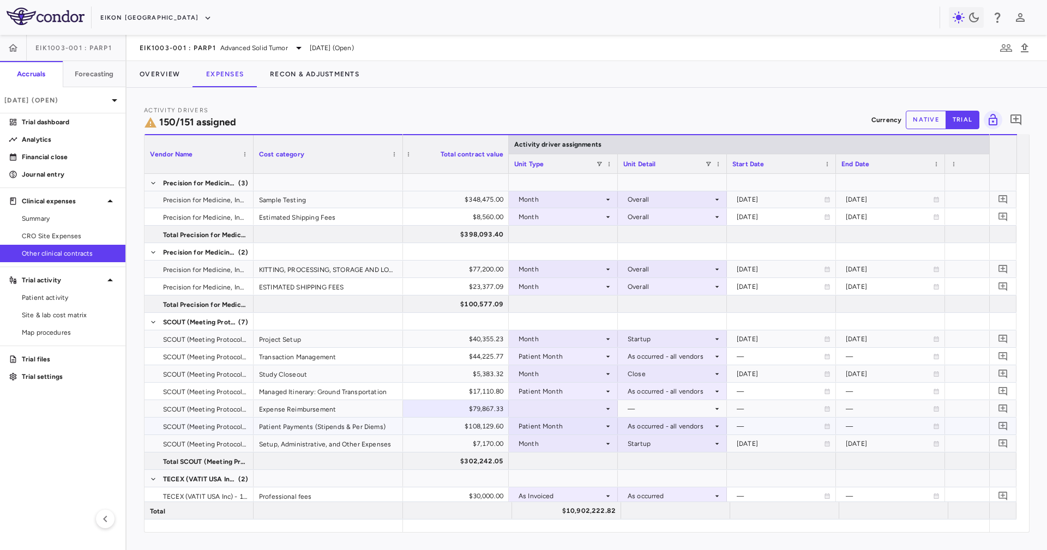
click at [560, 404] on div at bounding box center [563, 409] width 98 height 16
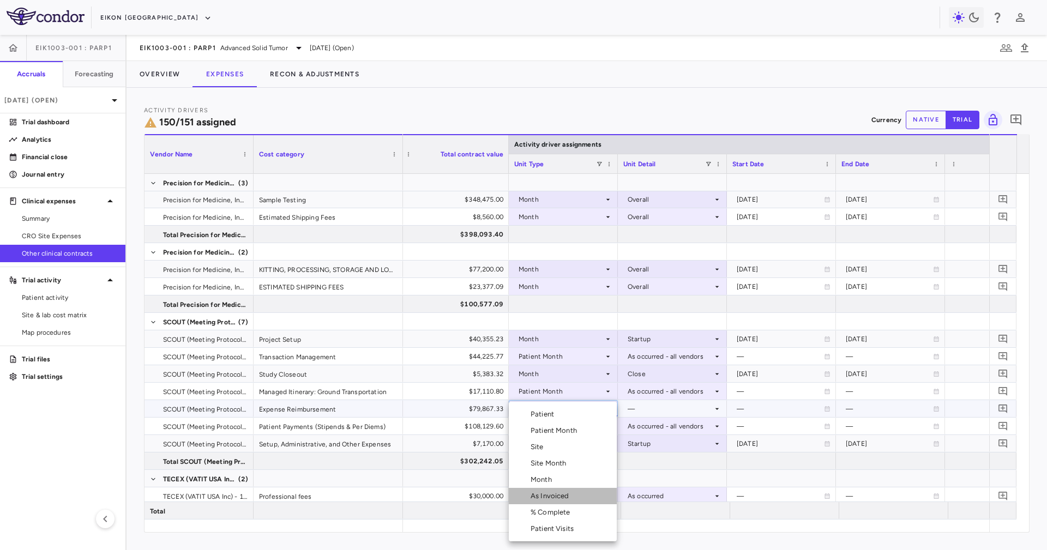
drag, startPoint x: 589, startPoint y: 497, endPoint x: 617, endPoint y: 481, distance: 32.5
click at [589, 498] on li "As Invoiced" at bounding box center [563, 496] width 108 height 16
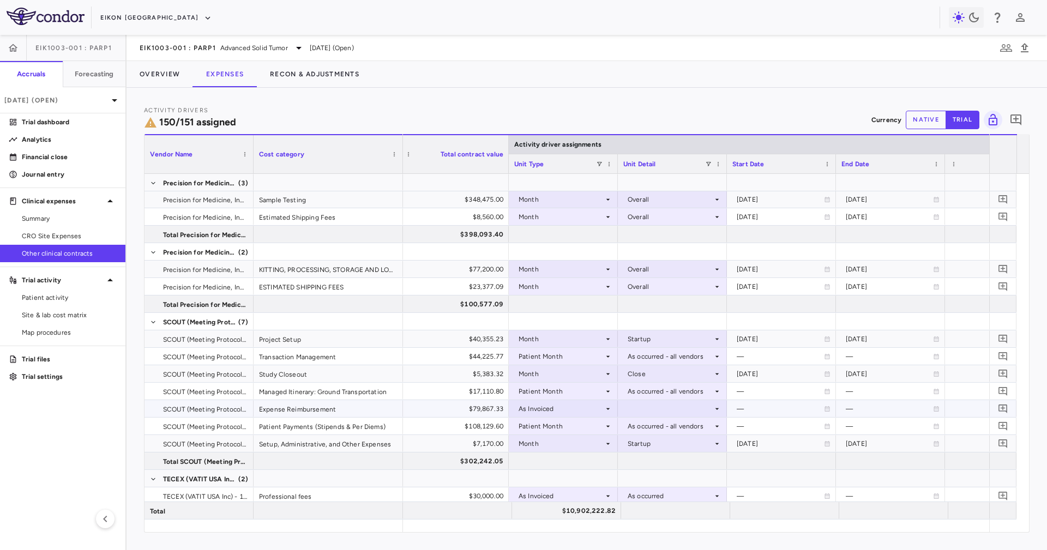
click at [661, 413] on div at bounding box center [672, 409] width 98 height 16
click at [669, 428] on div "As occurred" at bounding box center [662, 429] width 44 height 10
drag, startPoint x: 754, startPoint y: 400, endPoint x: 742, endPoint y: 418, distance: 21.6
click at [754, 401] on div "—" at bounding box center [780, 408] width 87 height 17
click at [772, 377] on div "2026-06-01" at bounding box center [780, 373] width 87 height 17
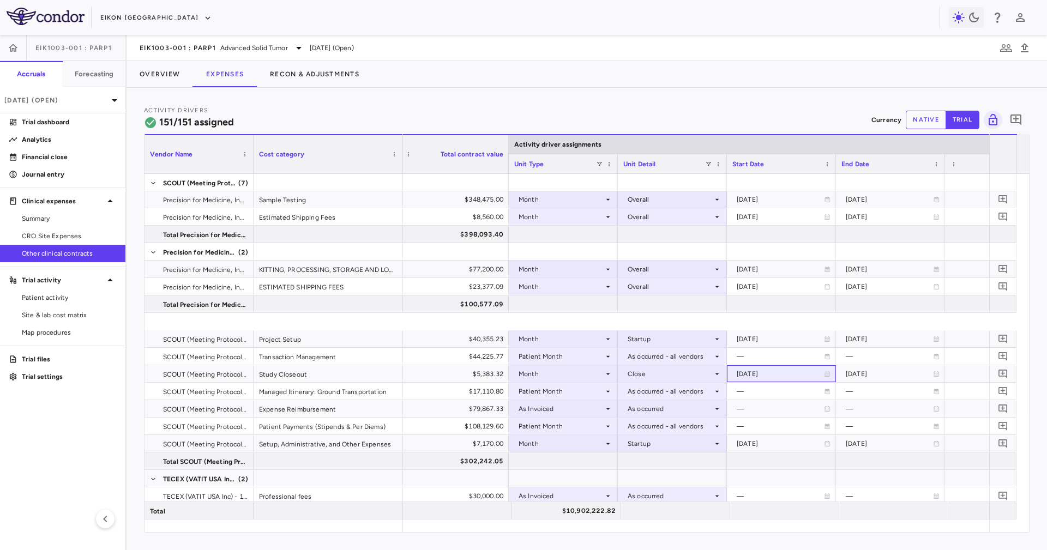
scroll to position [3061, 0]
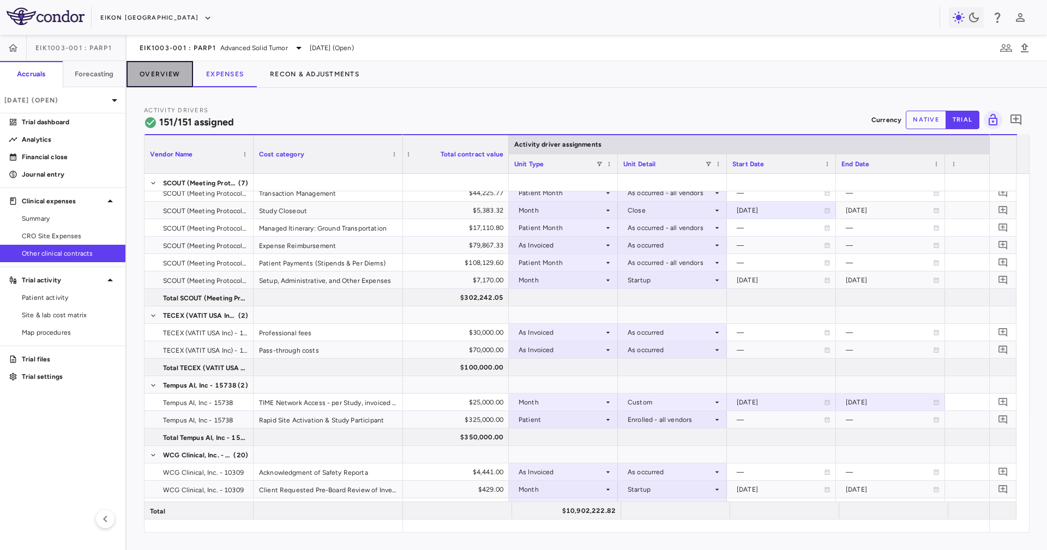
click at [164, 68] on button "Overview" at bounding box center [160, 74] width 67 height 26
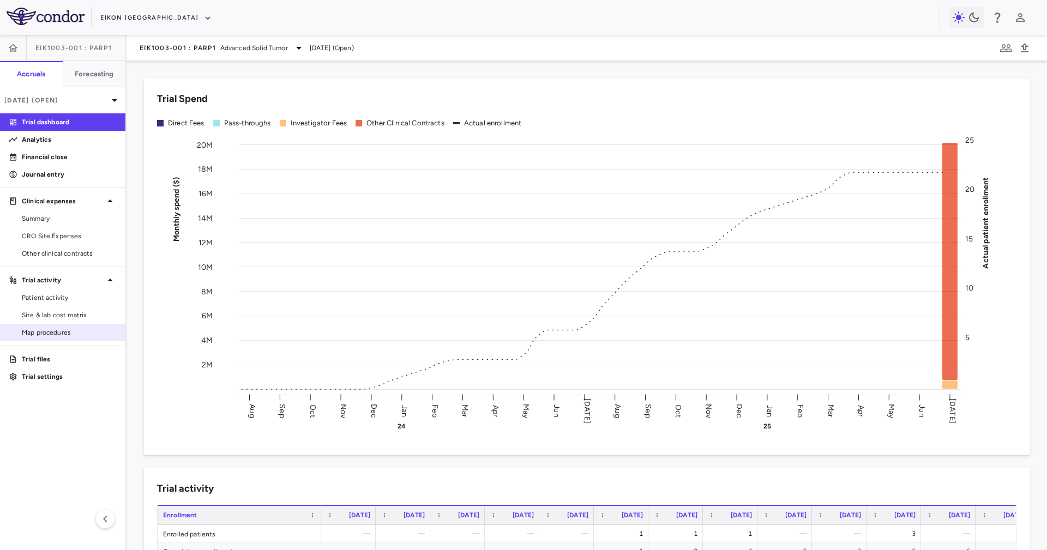
click at [69, 324] on link "Map procedures" at bounding box center [62, 332] width 125 height 16
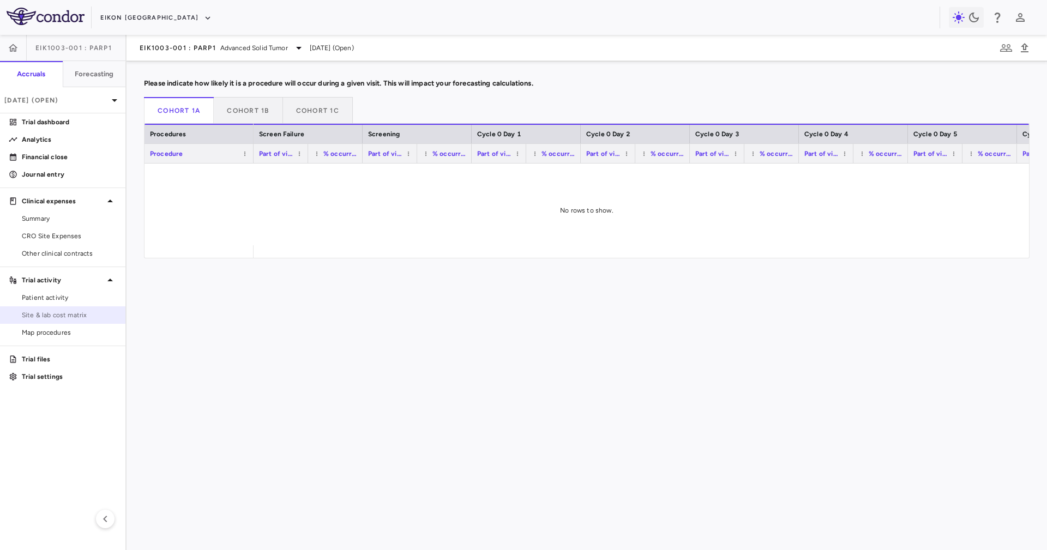
click at [47, 312] on span "Site & lab cost matrix" at bounding box center [69, 315] width 95 height 10
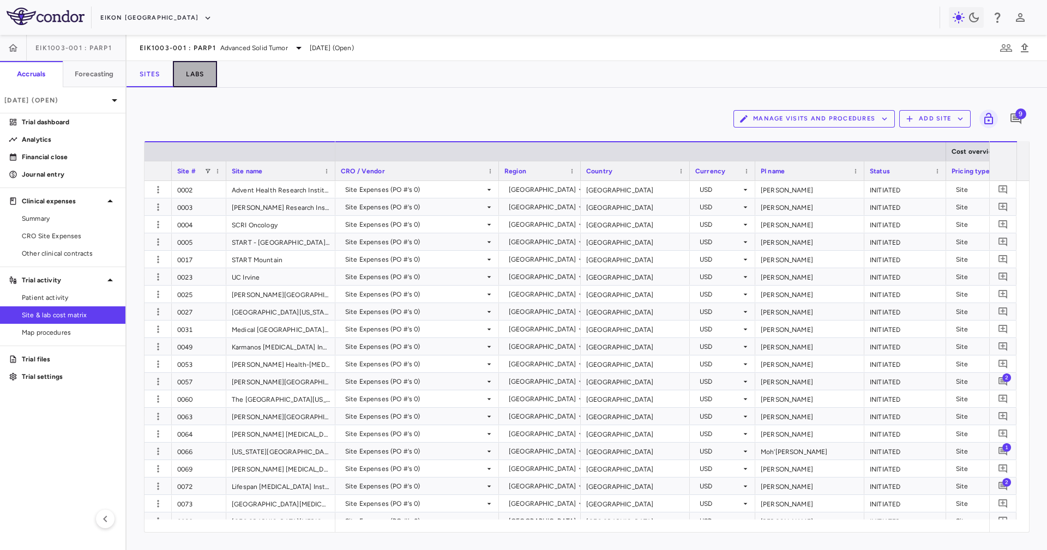
click at [198, 69] on button "Labs" at bounding box center [195, 74] width 44 height 26
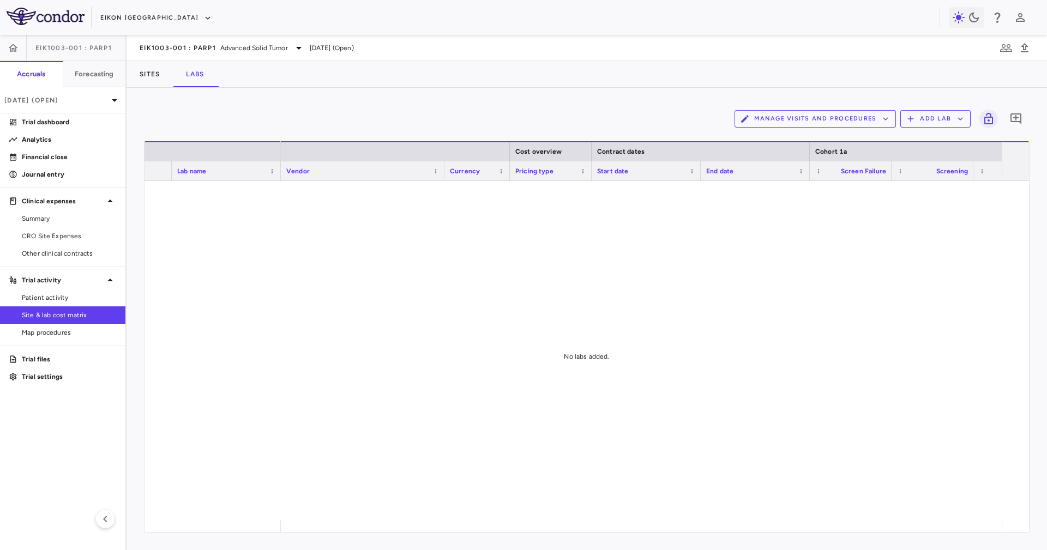
click at [245, 81] on div "Sites Labs" at bounding box center [587, 74] width 921 height 26
click at [88, 255] on span "Other clinical contracts" at bounding box center [69, 254] width 95 height 10
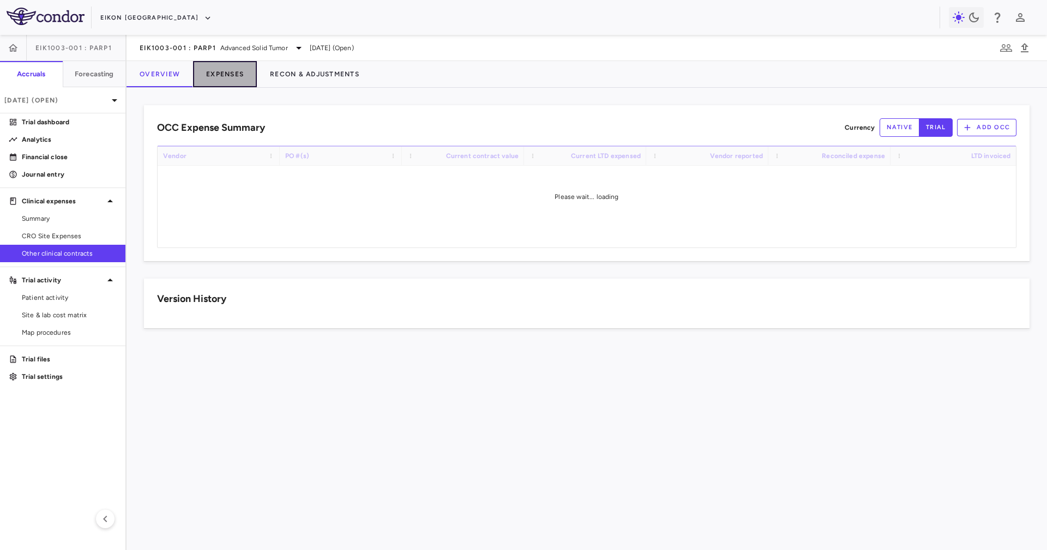
click at [234, 70] on button "Expenses" at bounding box center [225, 74] width 64 height 26
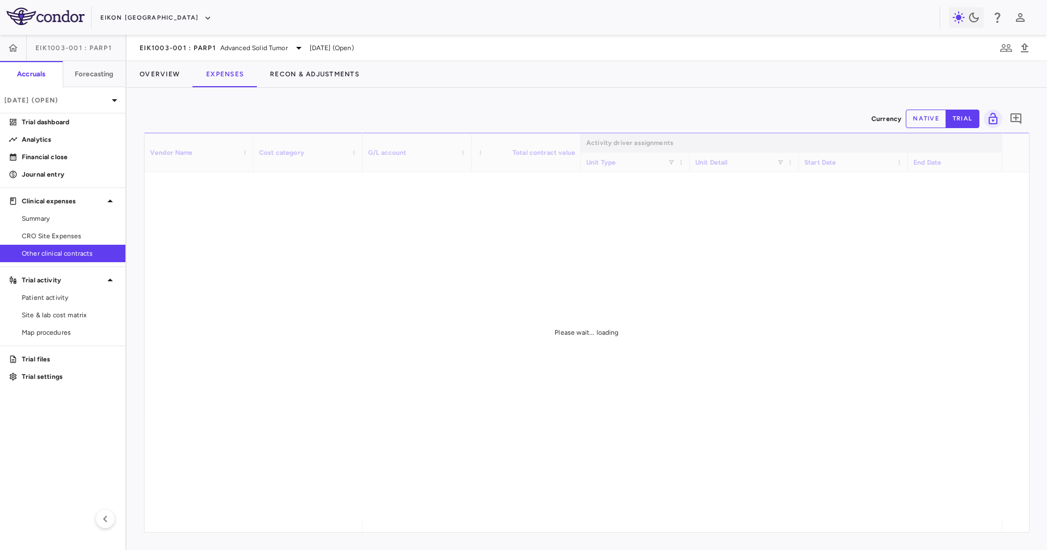
click at [422, 91] on div "Currency native trial 0 Vendor Name Drag here to set column labels Vendor Name …" at bounding box center [587, 319] width 921 height 462
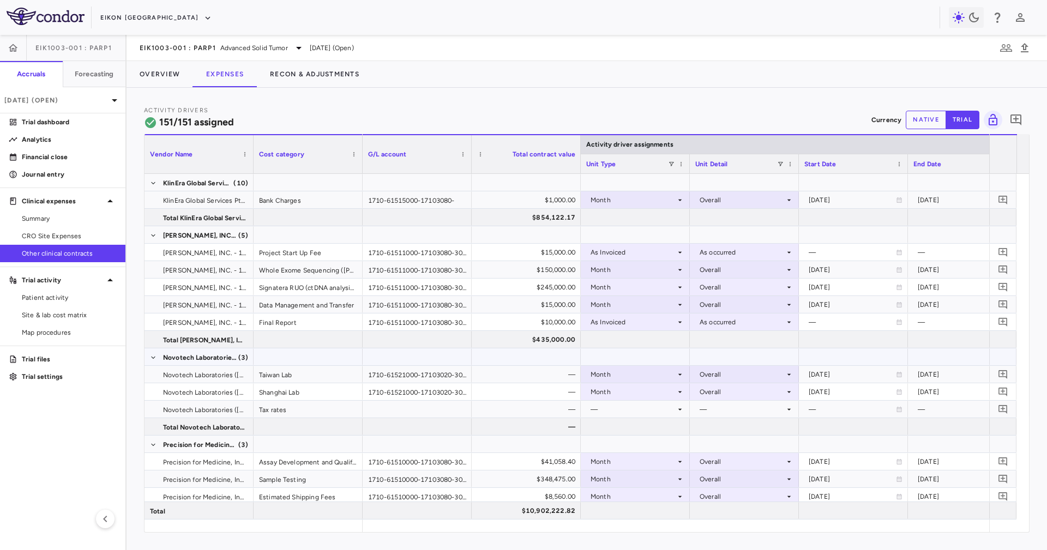
scroll to position [2863, 0]
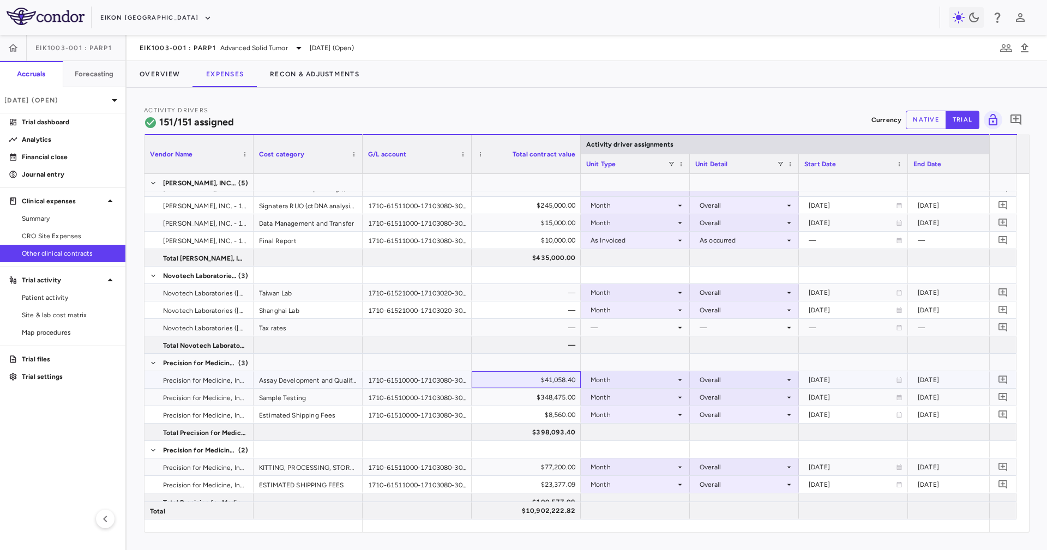
click at [549, 366] on div "$41,058.40" at bounding box center [529, 379] width 94 height 17
click at [564, 366] on div "$398,093.40" at bounding box center [529, 432] width 94 height 17
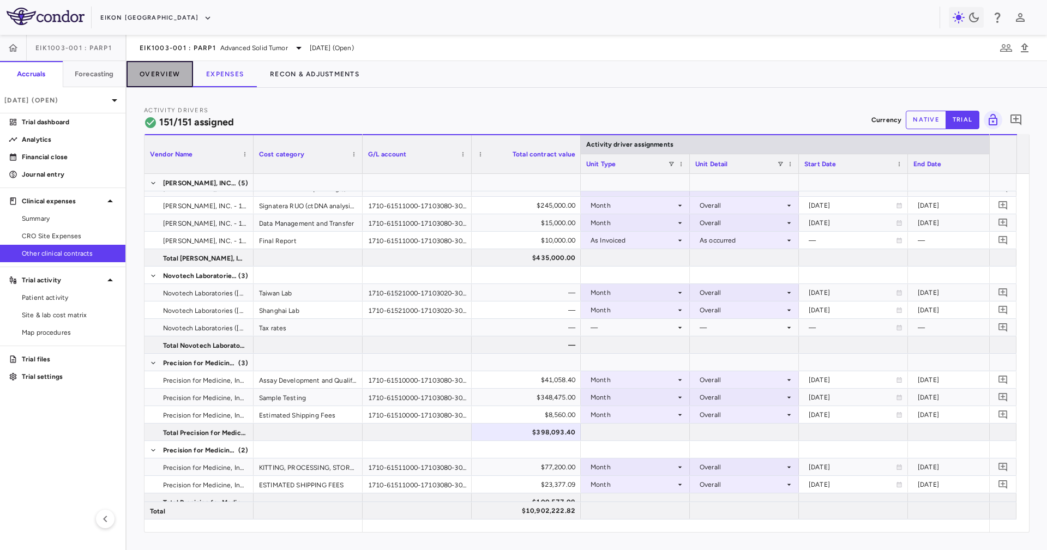
click at [175, 67] on button "Overview" at bounding box center [160, 74] width 67 height 26
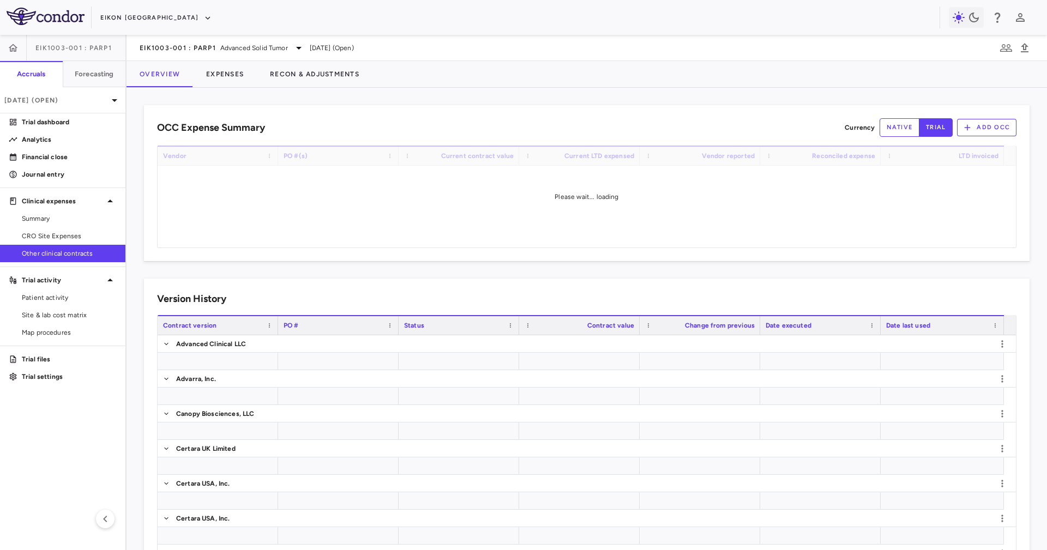
click at [540, 91] on div "OCC Expense Summary Currency native trial Add OCC Drag here to set row groups D…" at bounding box center [587, 319] width 921 height 462
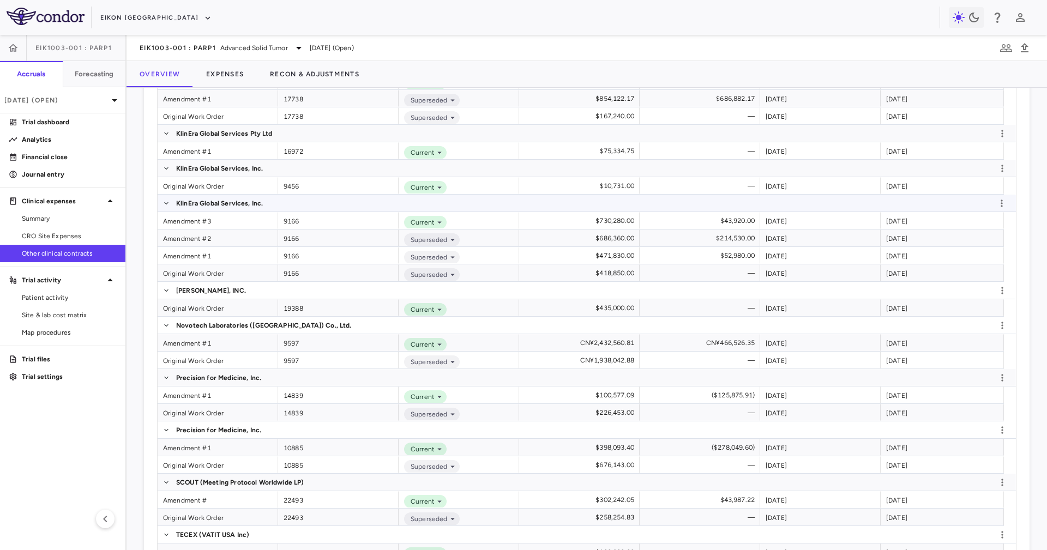
scroll to position [1488, 0]
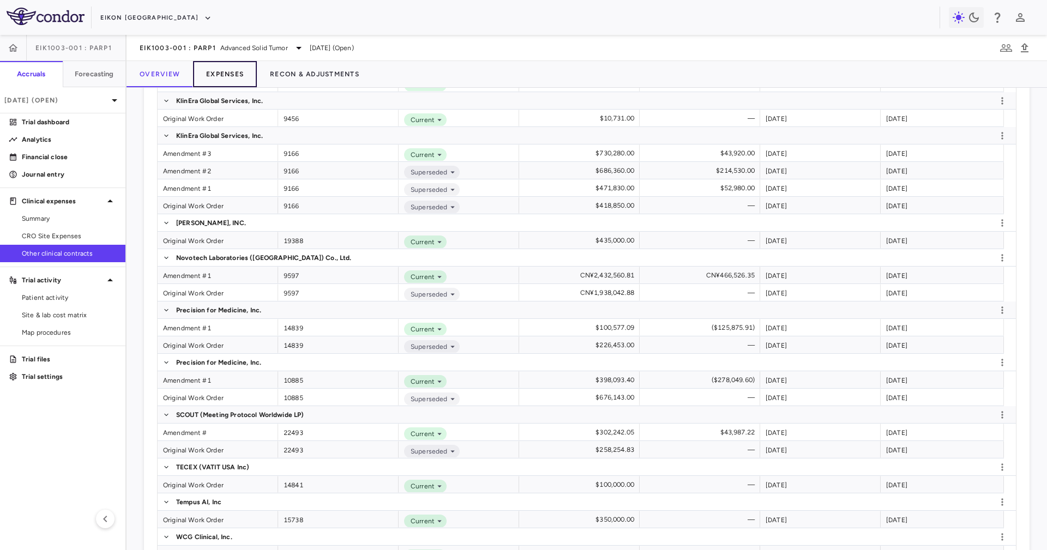
click at [243, 83] on button "Expenses" at bounding box center [225, 74] width 64 height 26
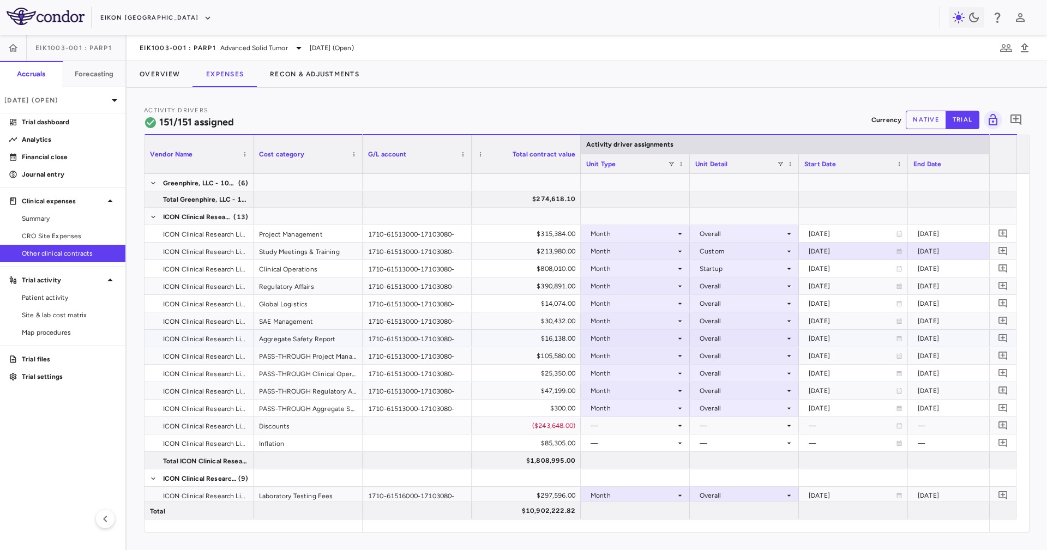
scroll to position [1636, 0]
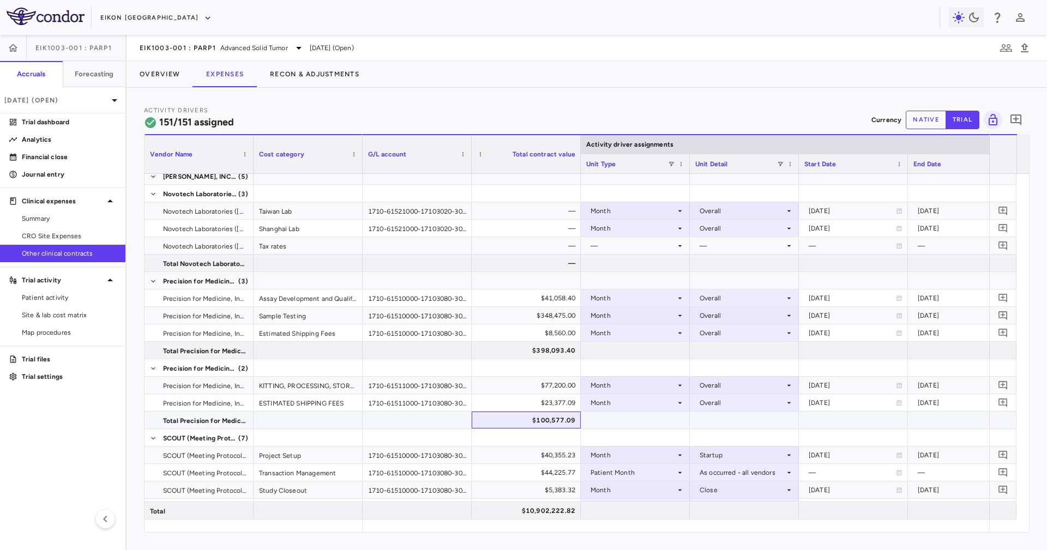
click at [557, 366] on div "$100,577.09" at bounding box center [529, 420] width 94 height 17
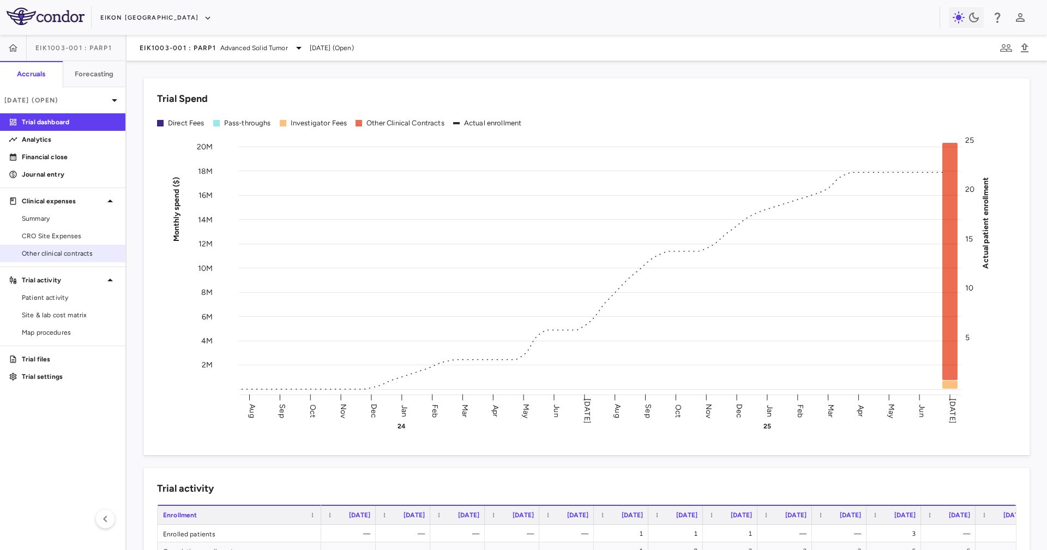
click at [99, 259] on link "Other clinical contracts" at bounding box center [62, 253] width 125 height 16
